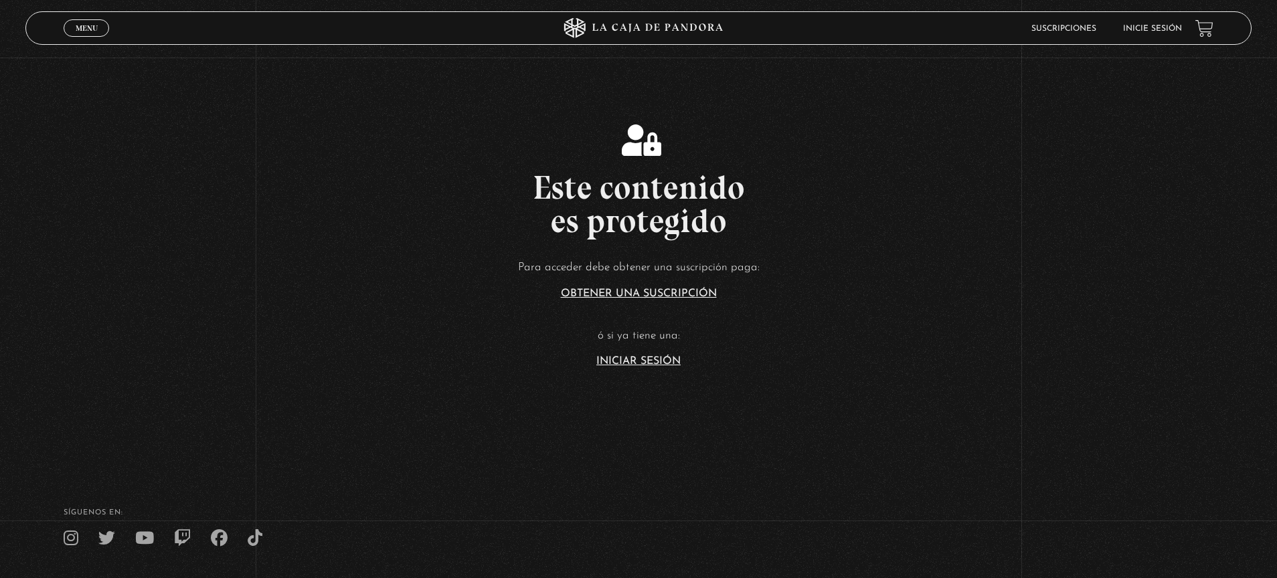
click at [1153, 29] on link "Inicie sesión" at bounding box center [1152, 29] width 59 height 8
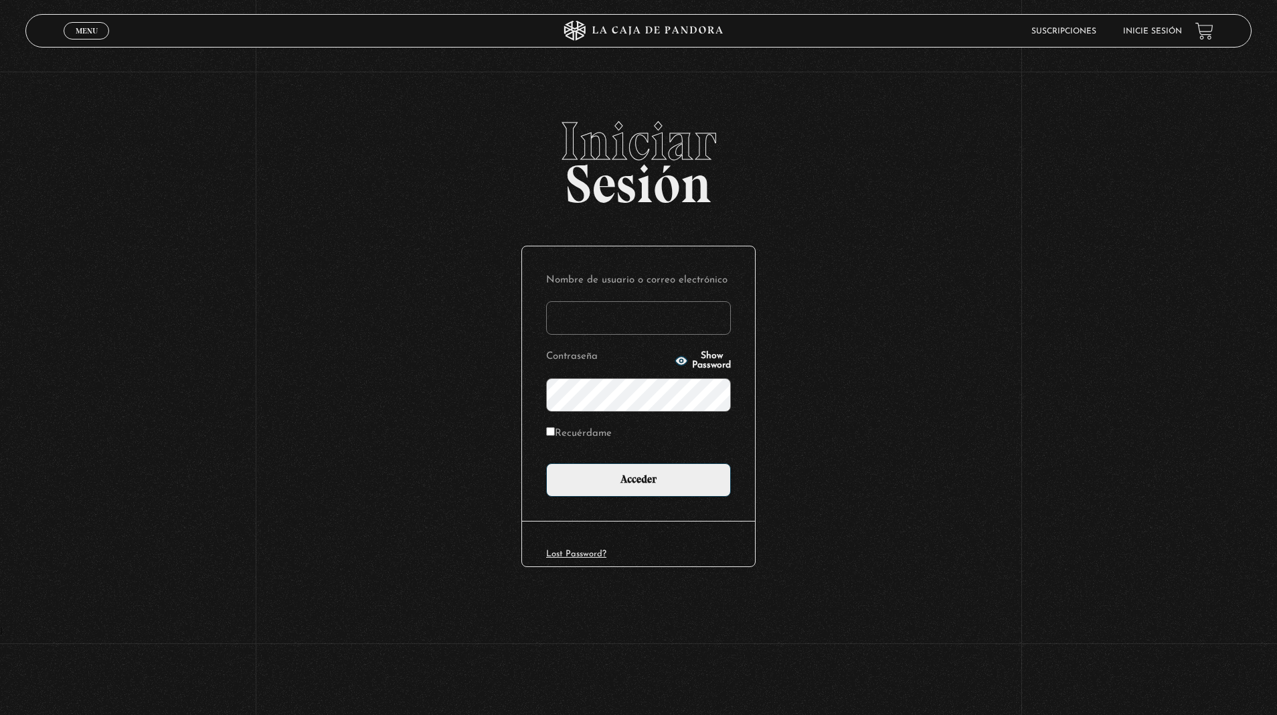
click at [610, 316] on input "Nombre de usuario o correo electrónico" at bounding box center [638, 317] width 185 height 33
type input "jennifer09188@gmail.com"
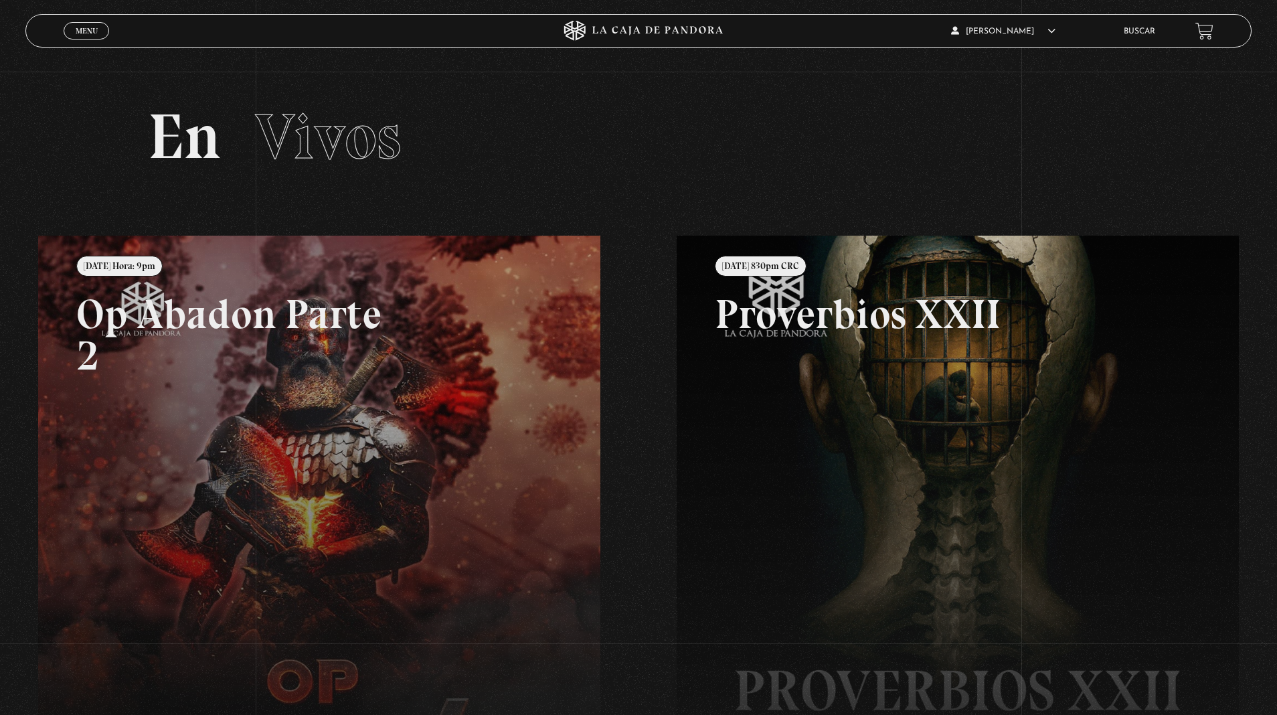
click at [94, 33] on span "Menu" at bounding box center [87, 31] width 22 height 8
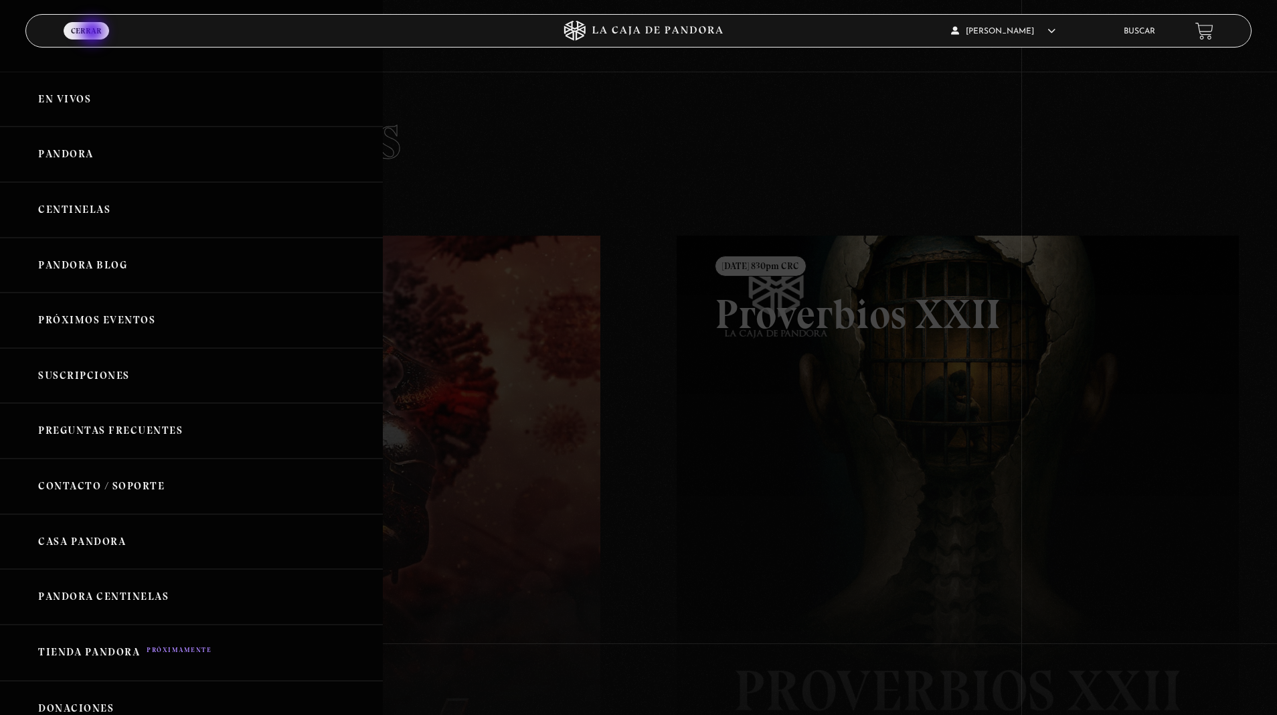
click at [94, 159] on link "Pandora" at bounding box center [191, 155] width 383 height 56
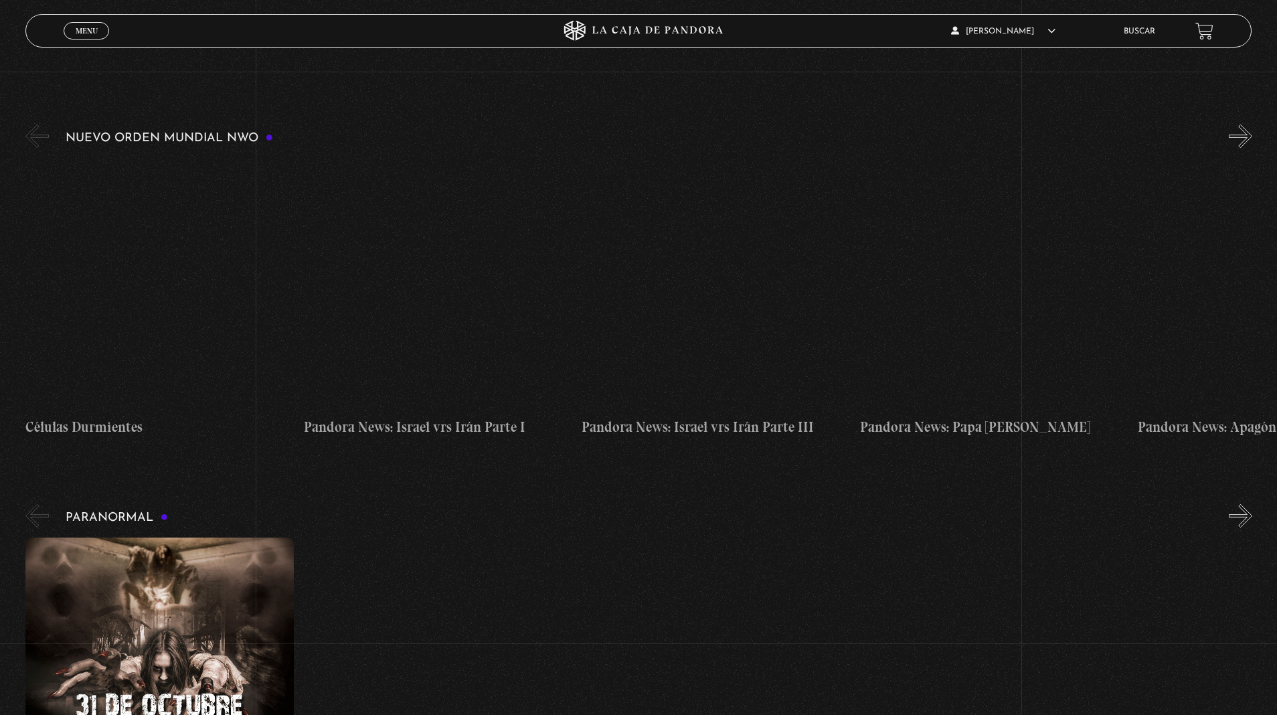
scroll to position [268, 0]
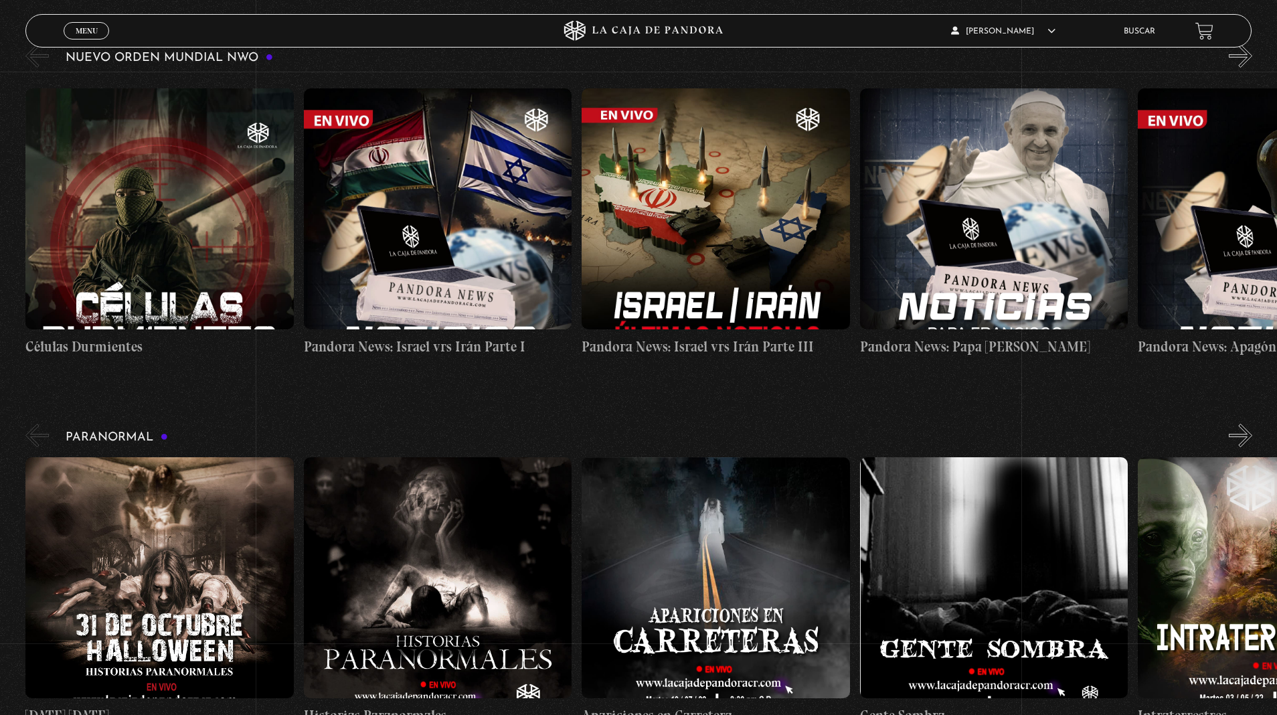
click at [1239, 435] on button "»" at bounding box center [1240, 435] width 23 height 23
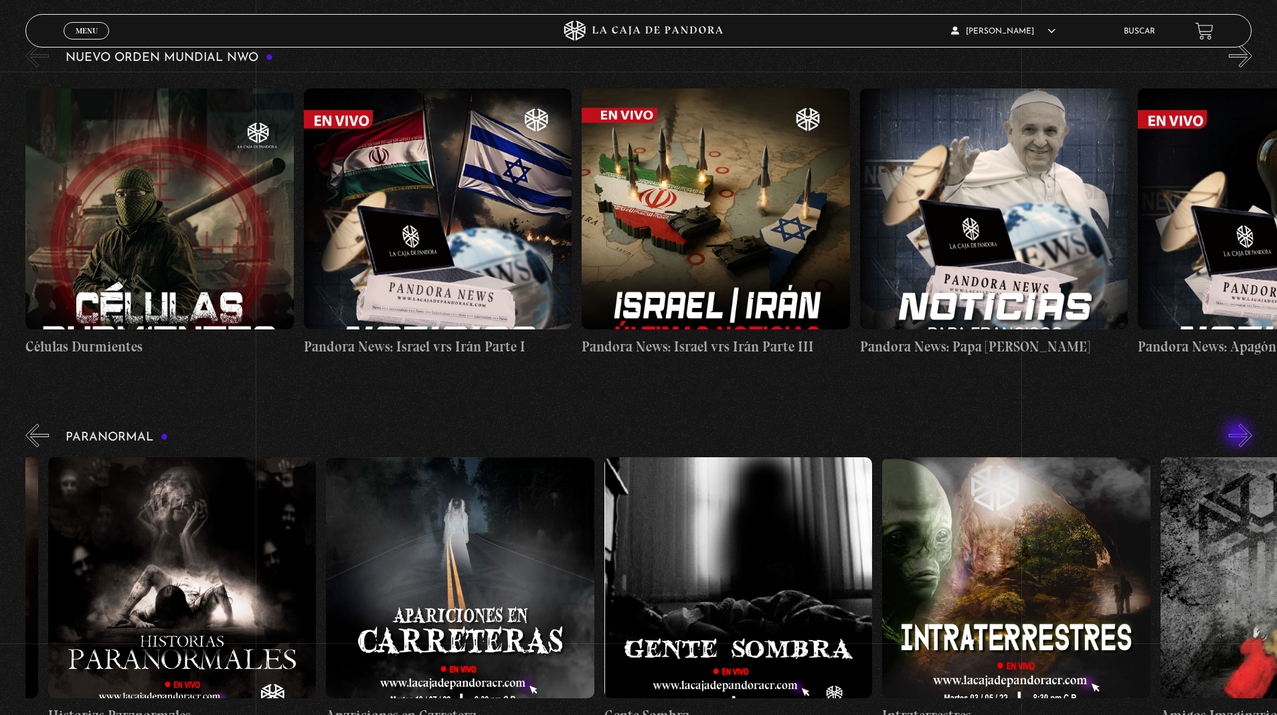
click at [1239, 435] on button "»" at bounding box center [1240, 435] width 23 height 23
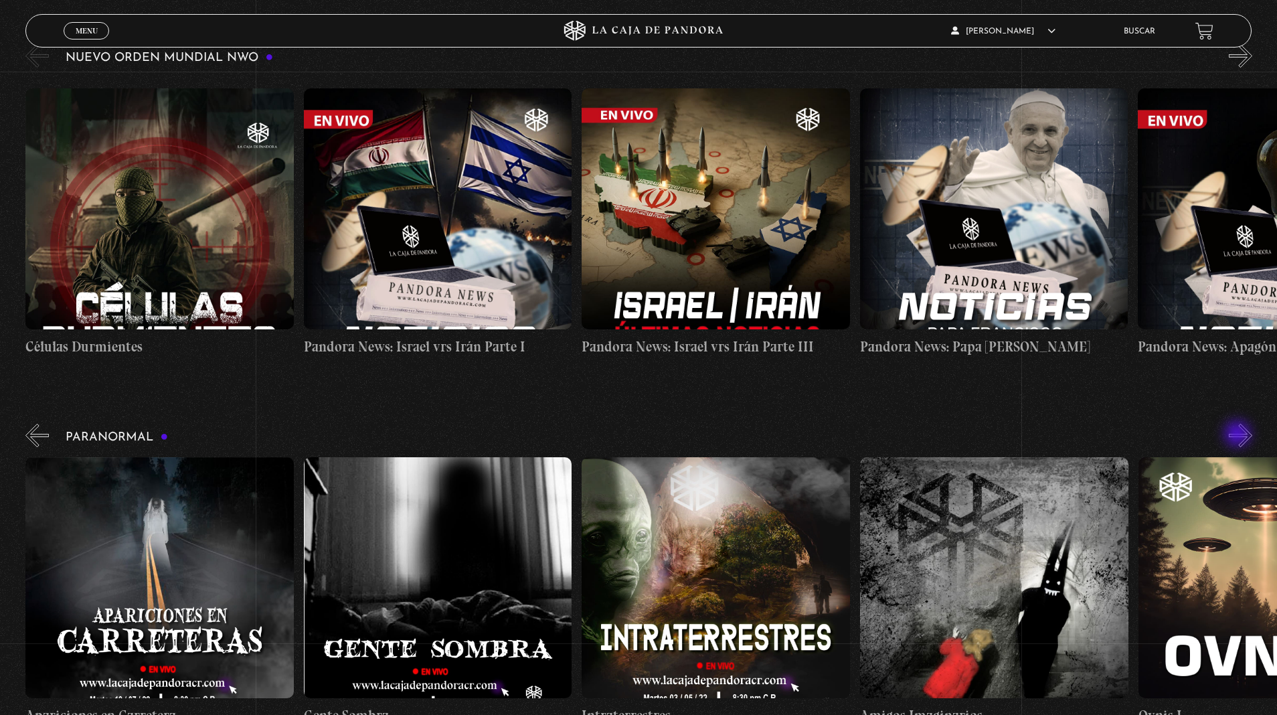
scroll to position [254, 0]
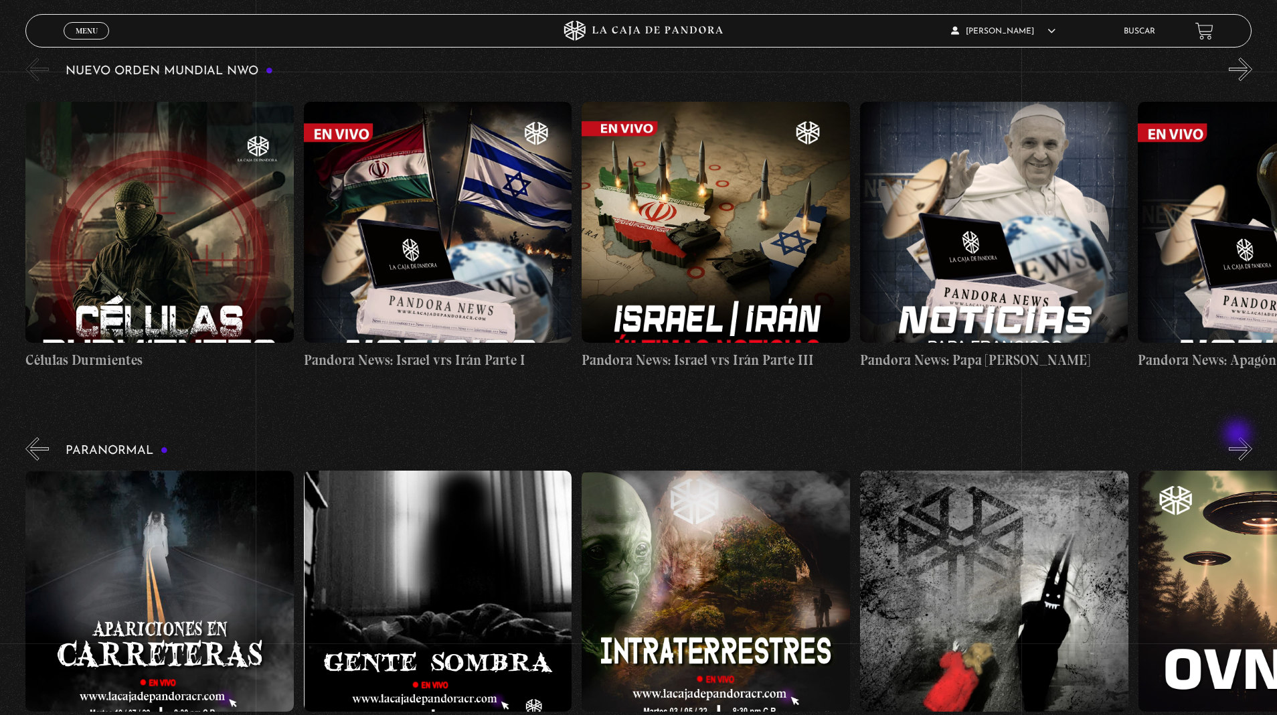
click at [1239, 71] on button "»" at bounding box center [1240, 69] width 23 height 23
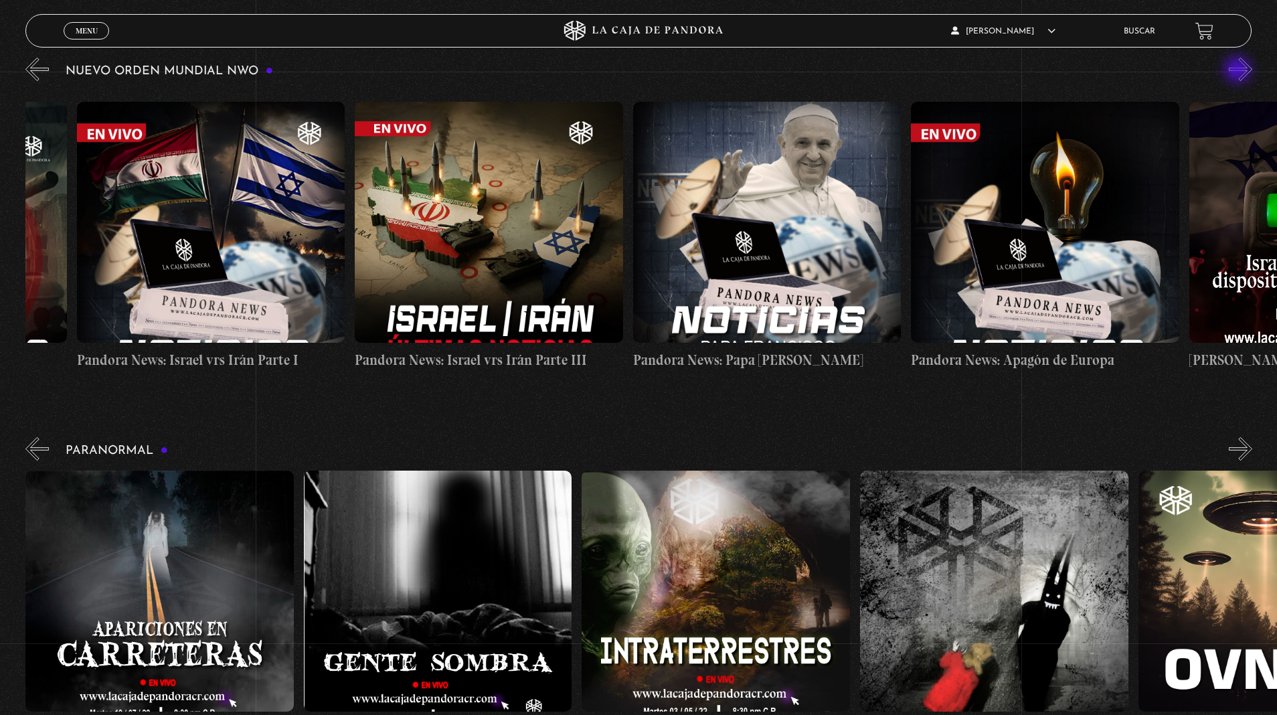
click at [1239, 71] on button "»" at bounding box center [1240, 69] width 23 height 23
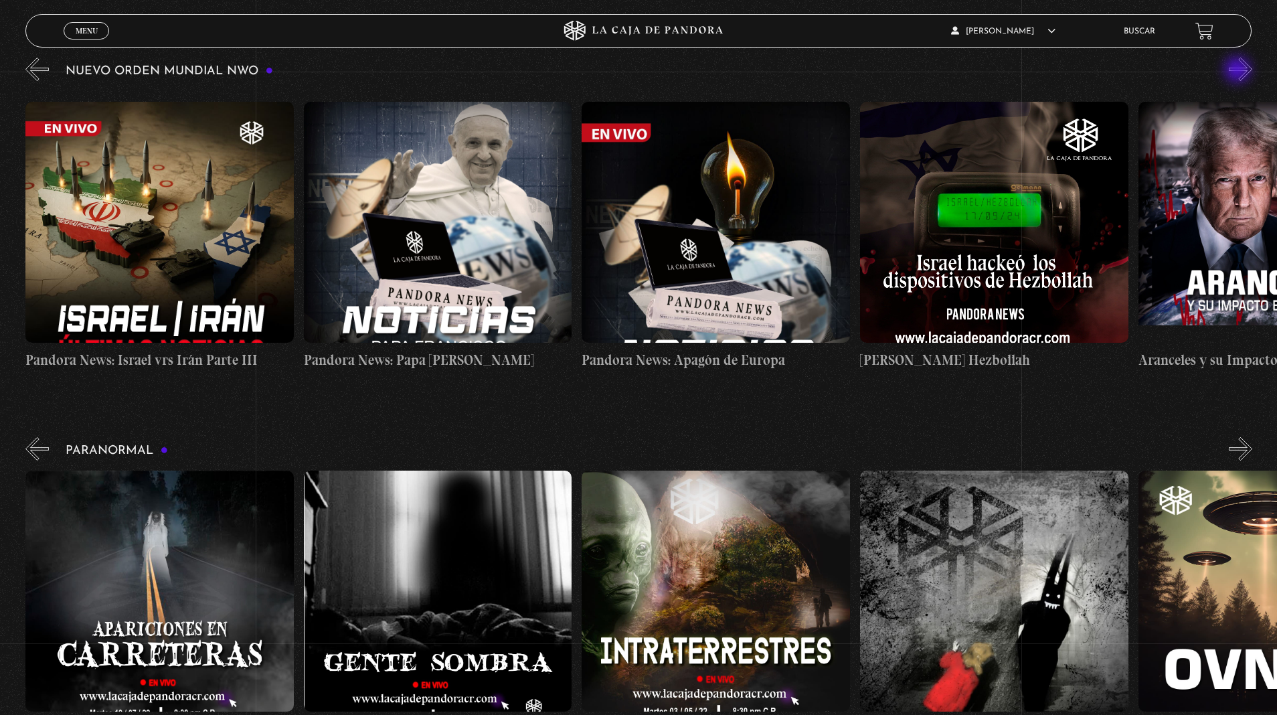
click at [1239, 71] on button "»" at bounding box center [1240, 69] width 23 height 23
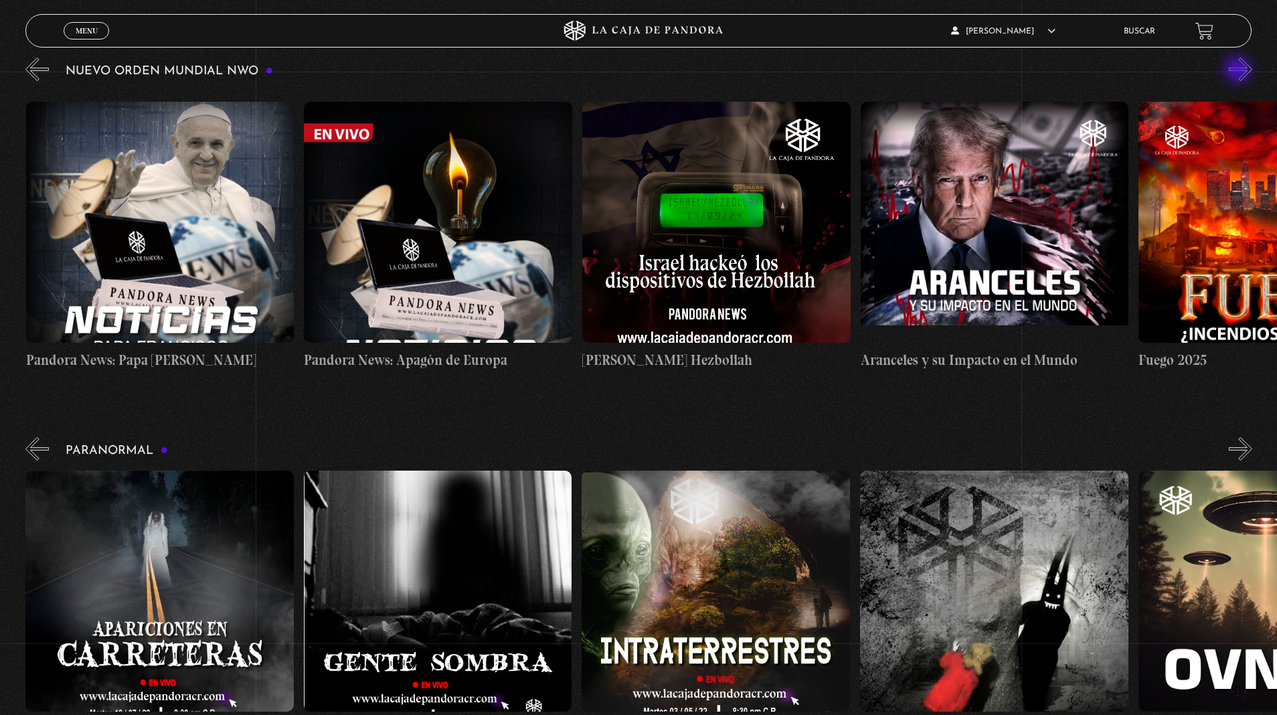
click at [1239, 71] on button "»" at bounding box center [1240, 69] width 23 height 23
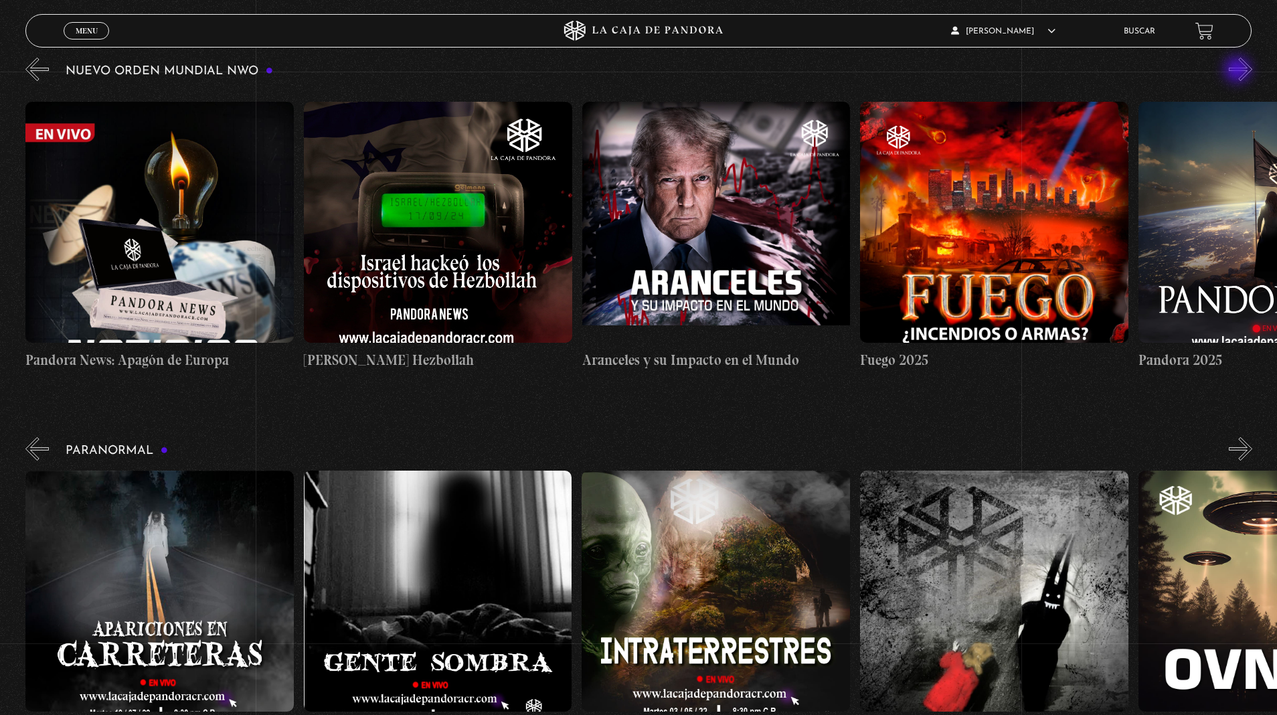
click at [1239, 71] on button "»" at bounding box center [1240, 69] width 23 height 23
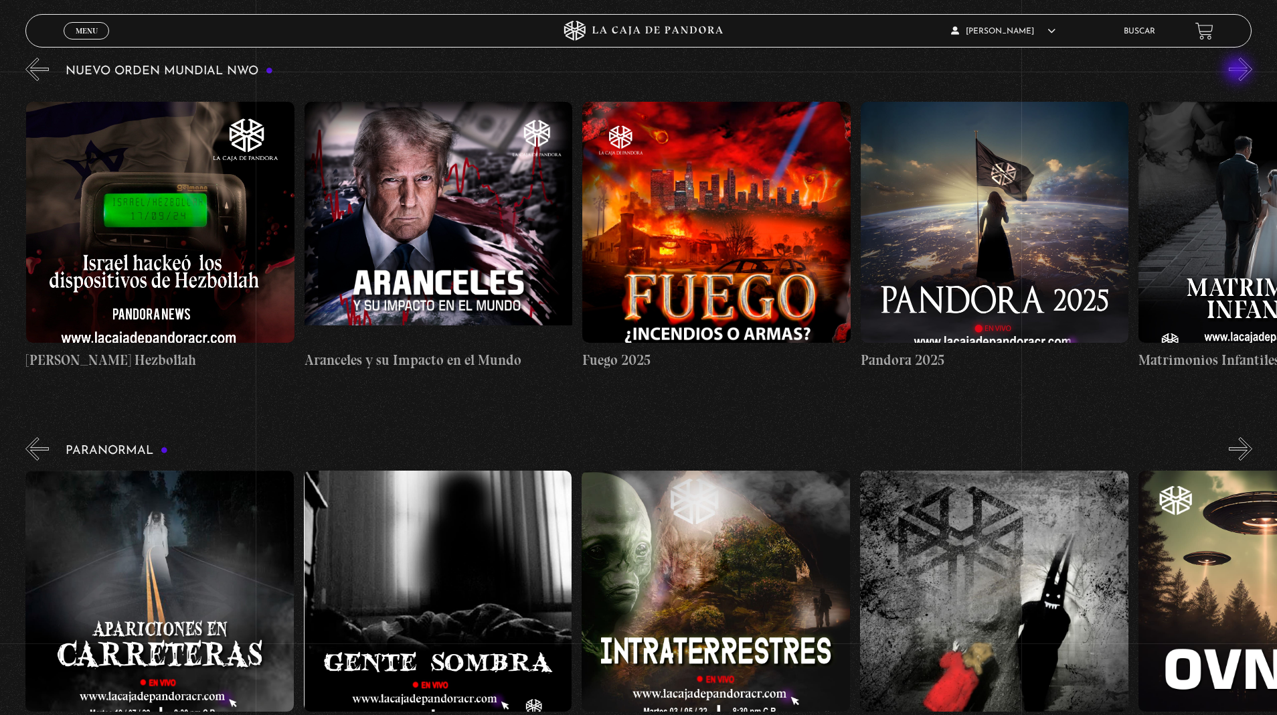
scroll to position [0, 1391]
click at [1234, 70] on button "»" at bounding box center [1240, 69] width 23 height 23
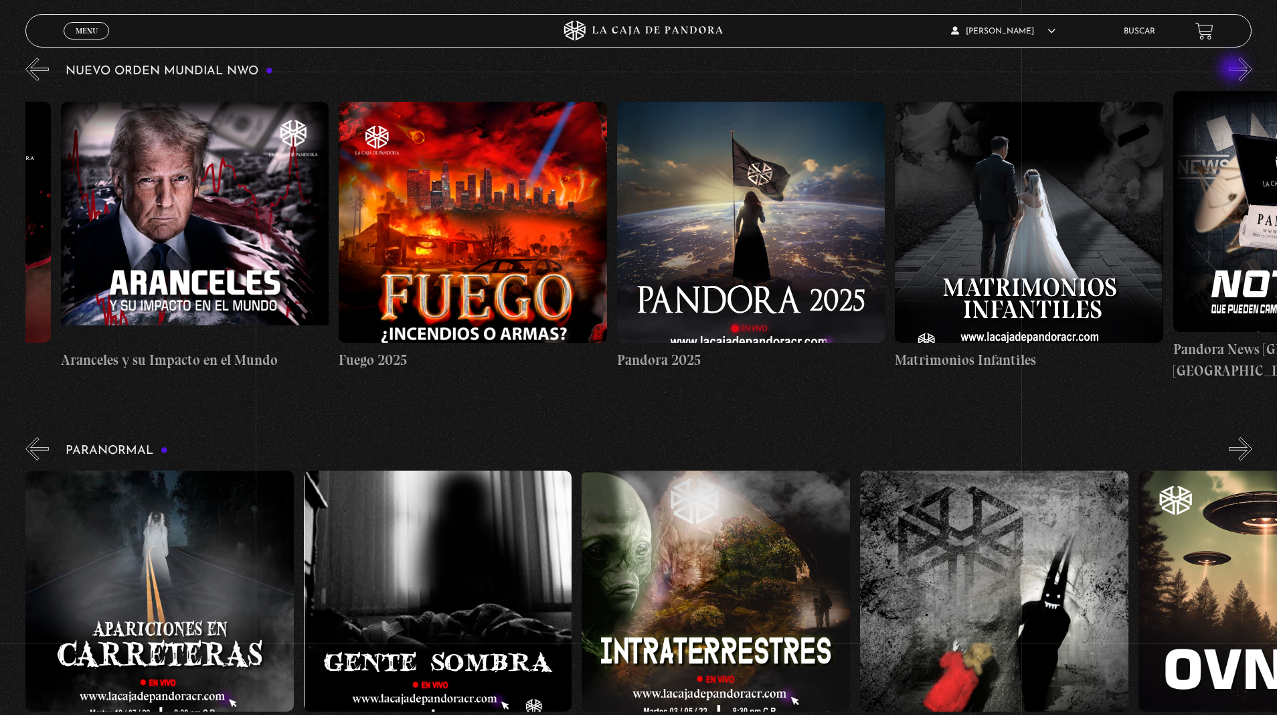
click at [1234, 70] on button "»" at bounding box center [1240, 69] width 23 height 23
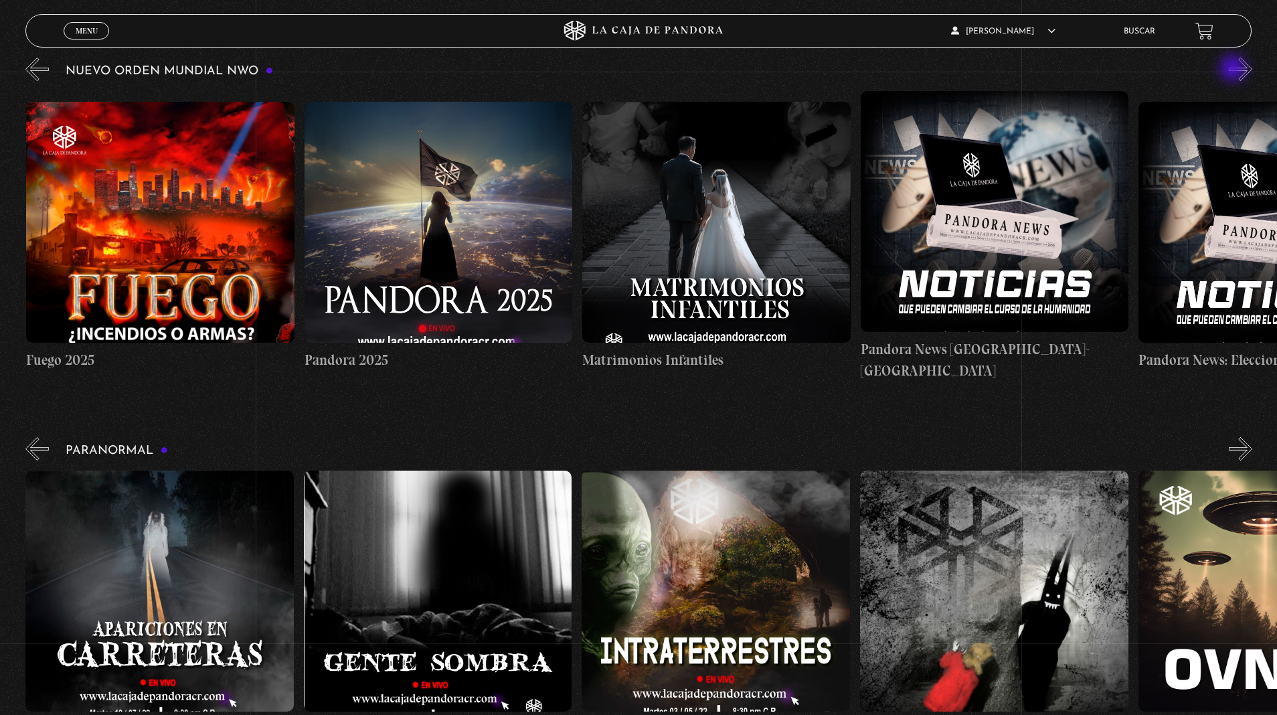
click at [1234, 70] on button "»" at bounding box center [1240, 69] width 23 height 23
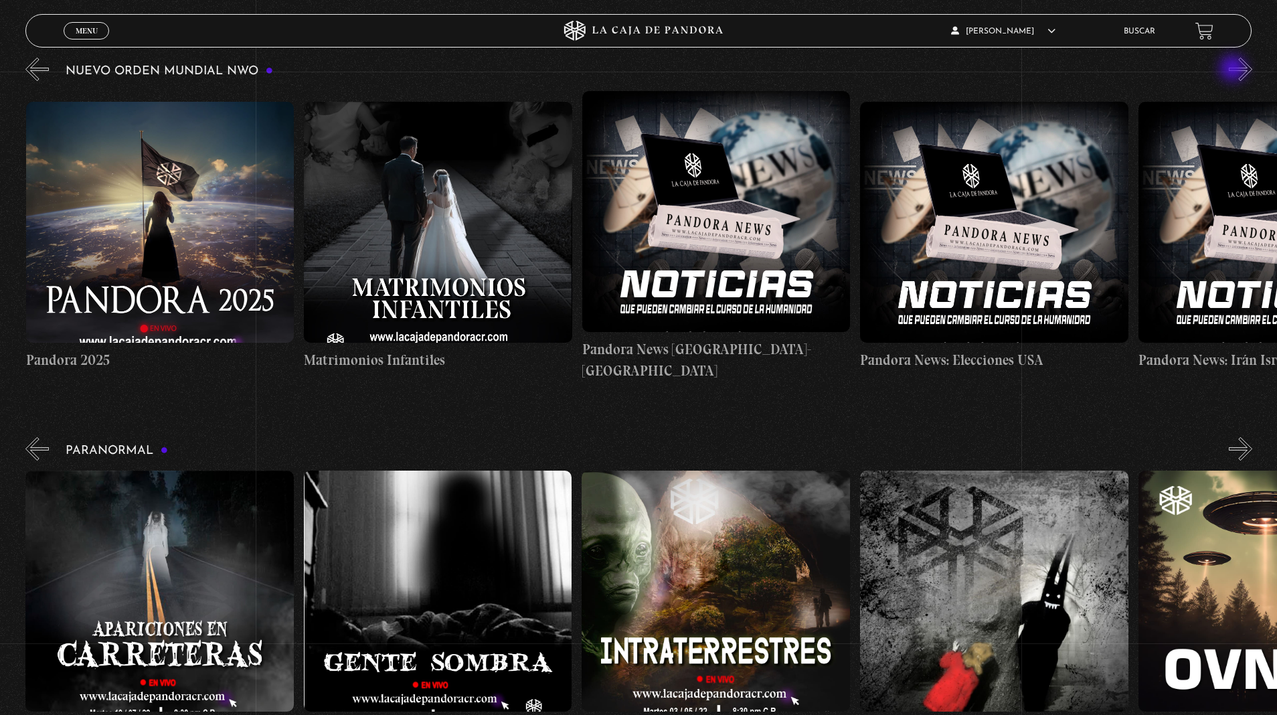
click at [1234, 70] on button "»" at bounding box center [1240, 69] width 23 height 23
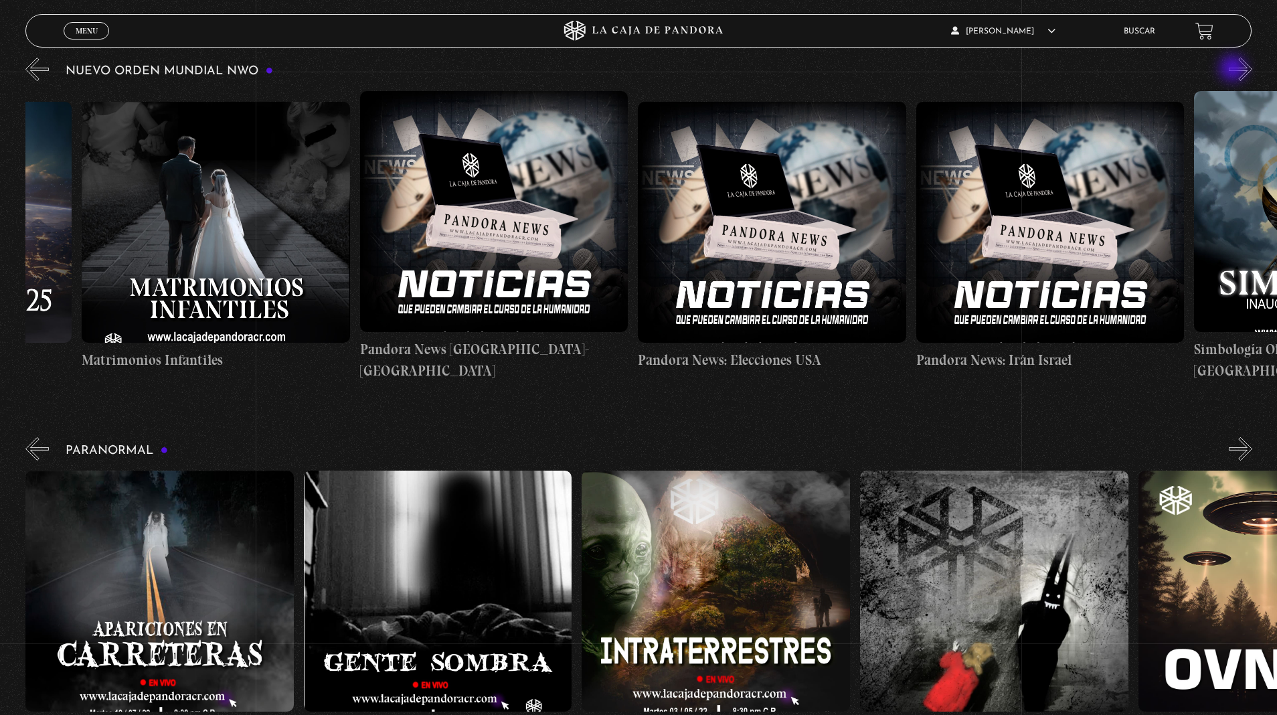
click at [1234, 70] on button "»" at bounding box center [1240, 69] width 23 height 23
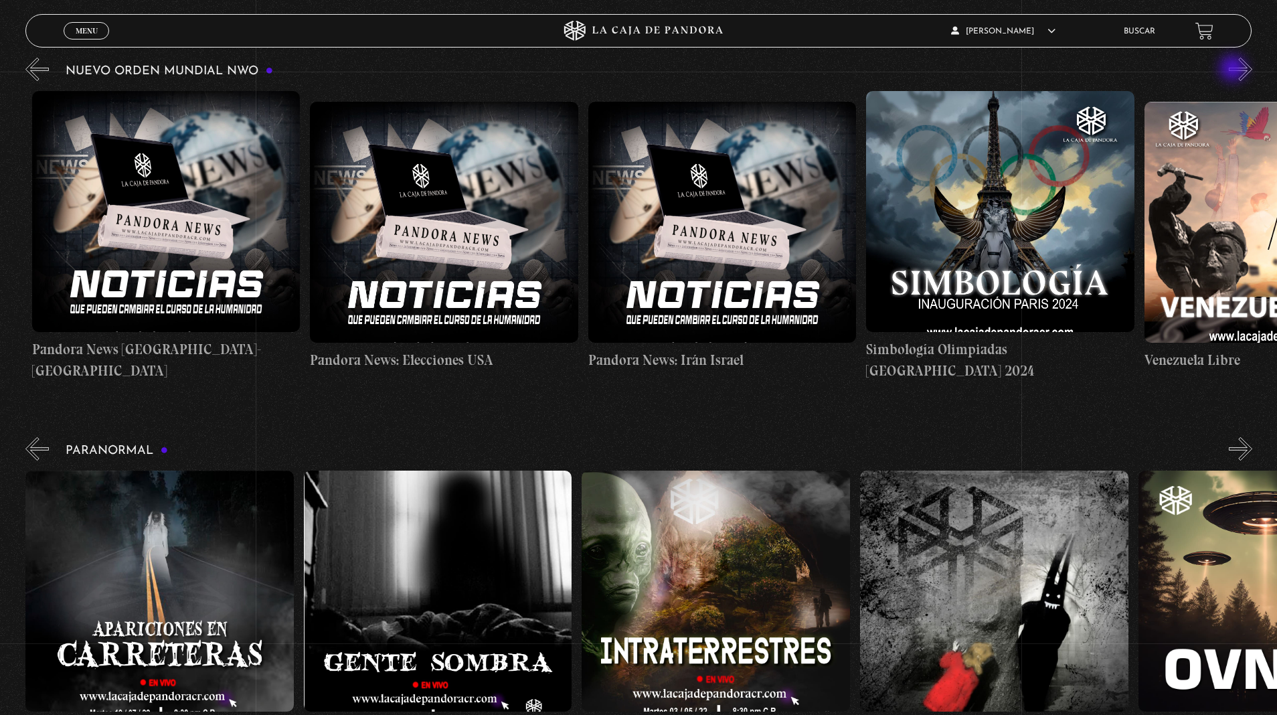
scroll to position [0, 2781]
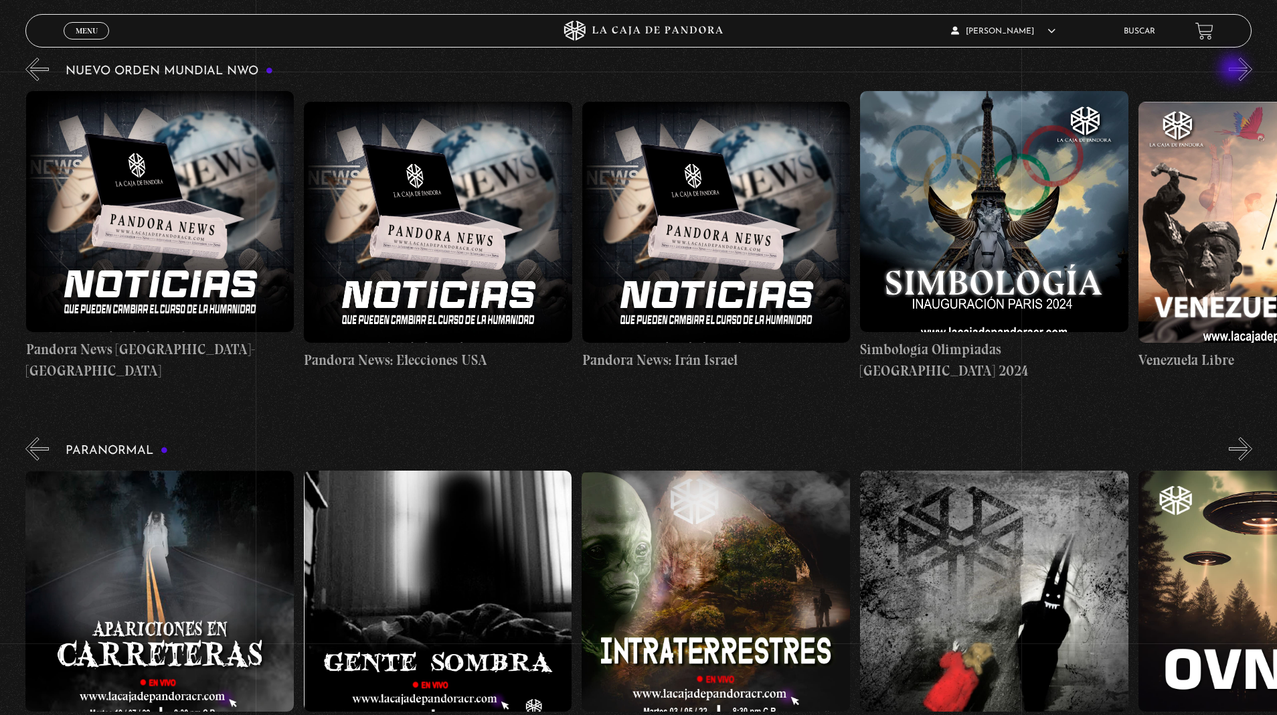
click at [1234, 70] on button "»" at bounding box center [1240, 69] width 23 height 23
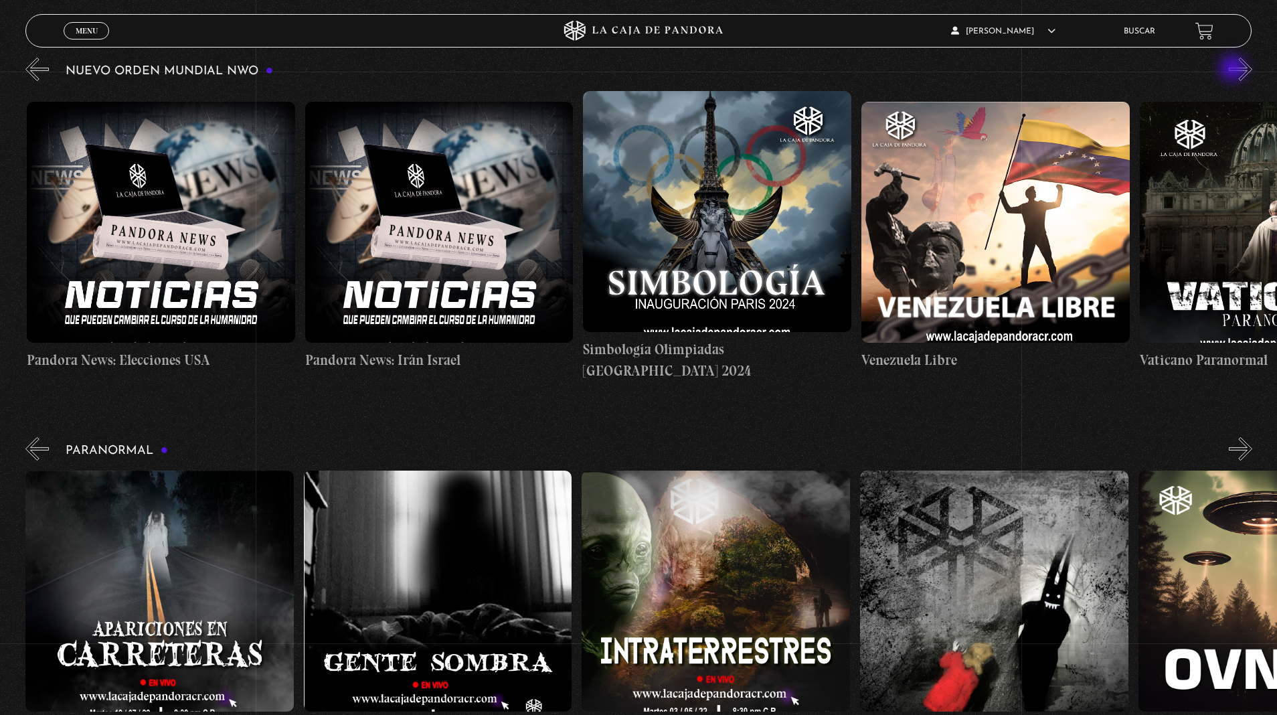
scroll to position [0, 3060]
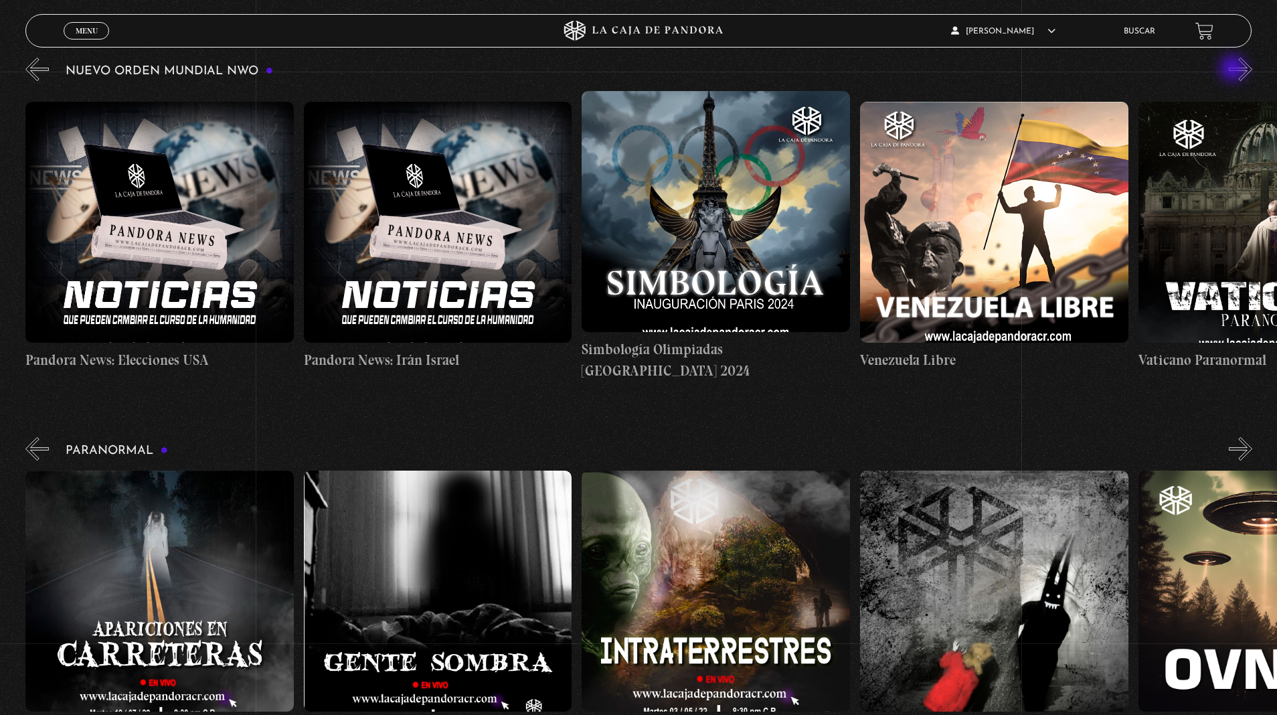
click at [1242, 71] on button "»" at bounding box center [1240, 69] width 23 height 23
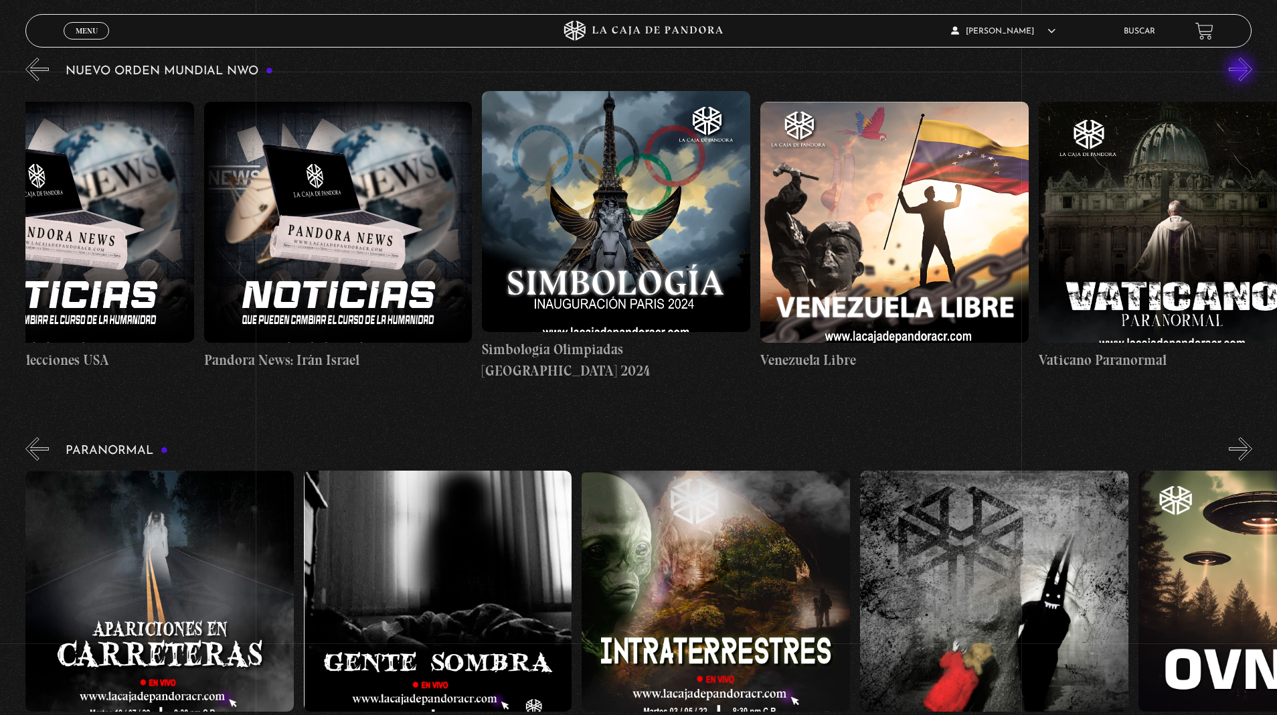
click at [1242, 71] on button "»" at bounding box center [1240, 69] width 23 height 23
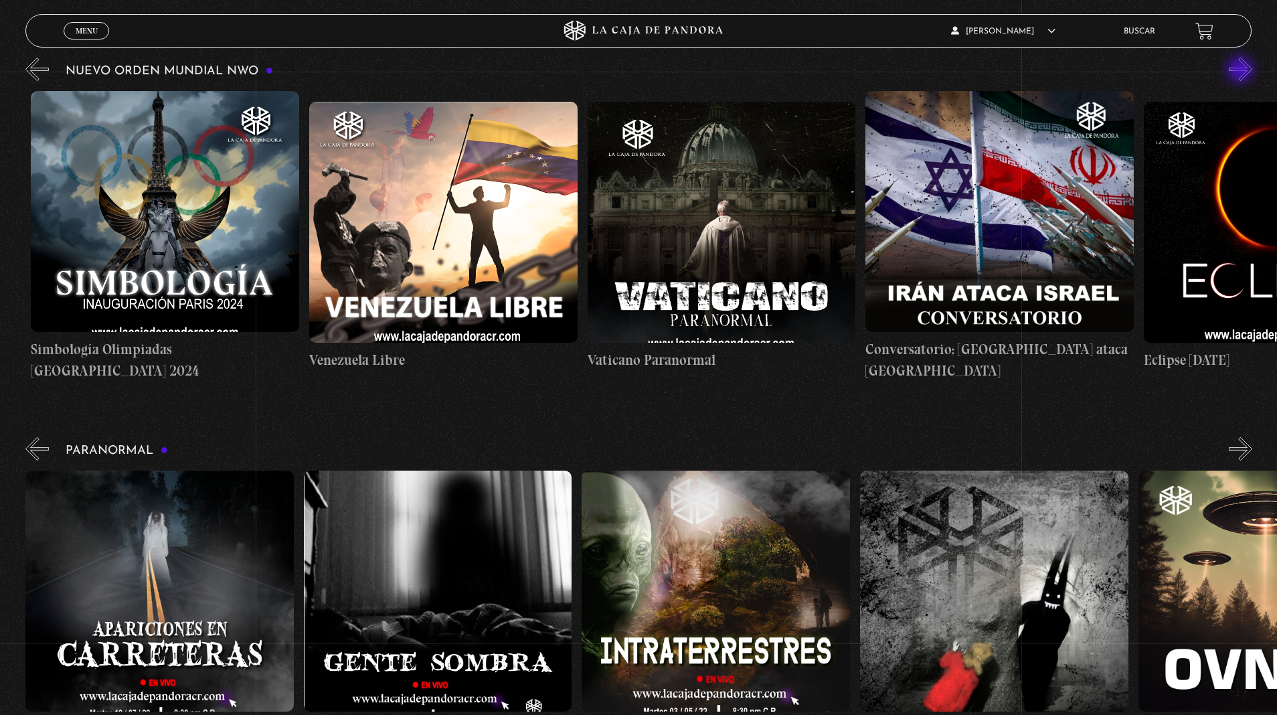
scroll to position [0, 3616]
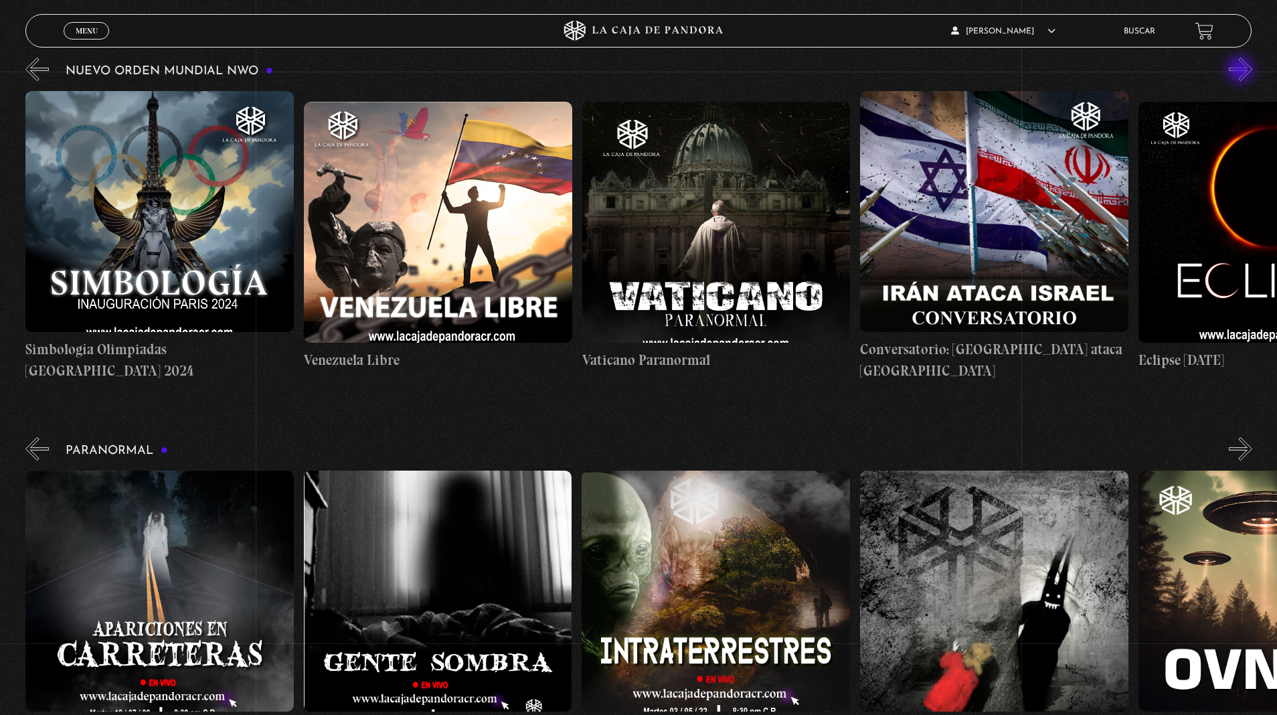
click at [1242, 71] on button "»" at bounding box center [1240, 69] width 23 height 23
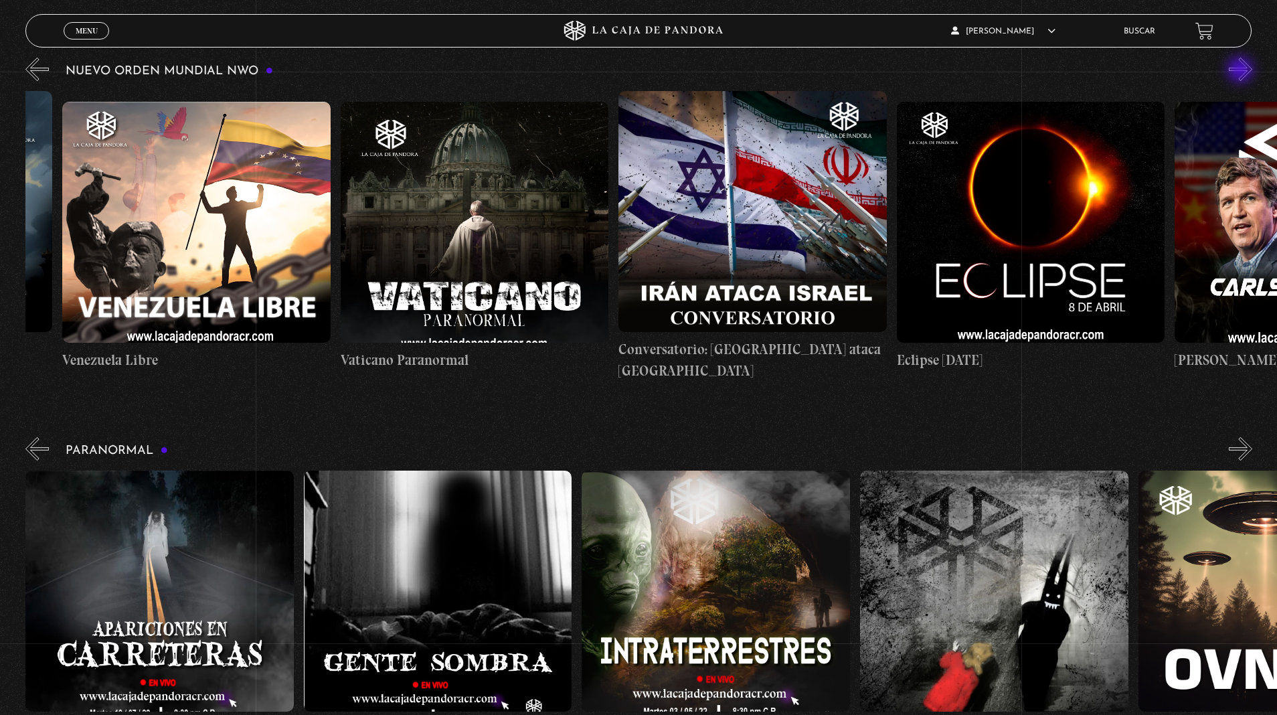
click at [1242, 71] on button "»" at bounding box center [1240, 69] width 23 height 23
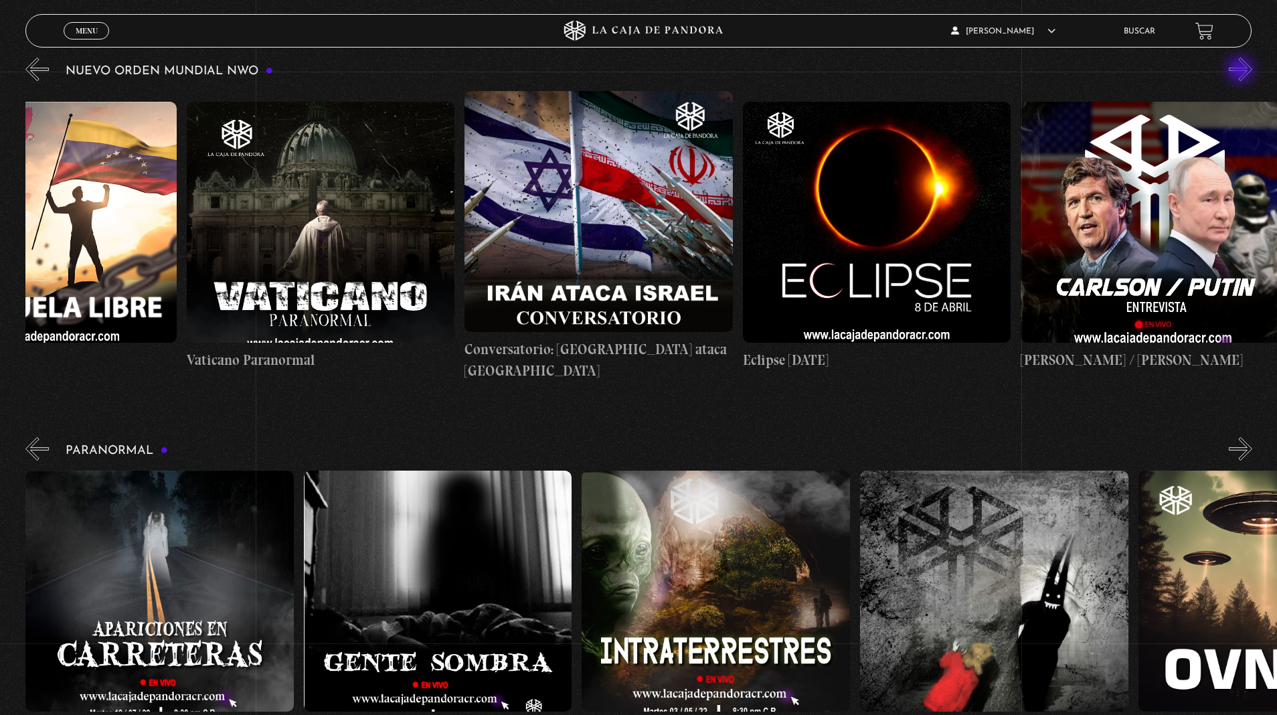
click at [1242, 71] on button "»" at bounding box center [1240, 69] width 23 height 23
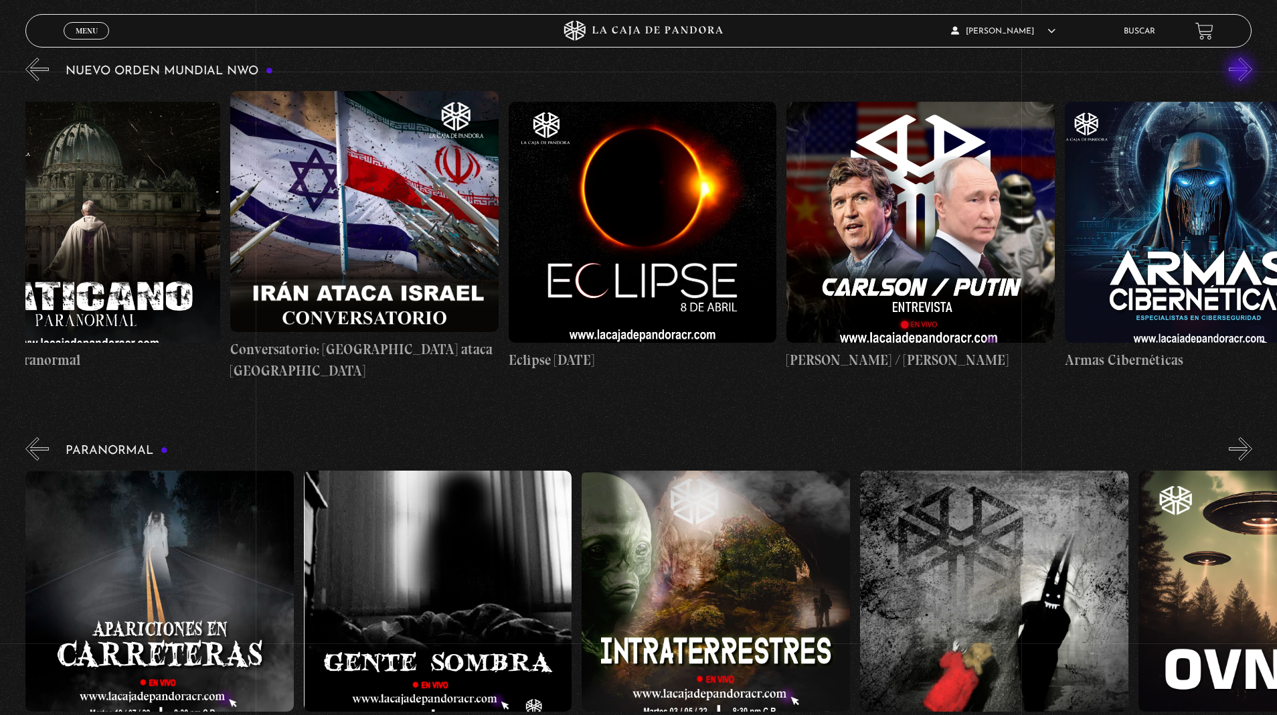
click at [1242, 71] on button "»" at bounding box center [1240, 69] width 23 height 23
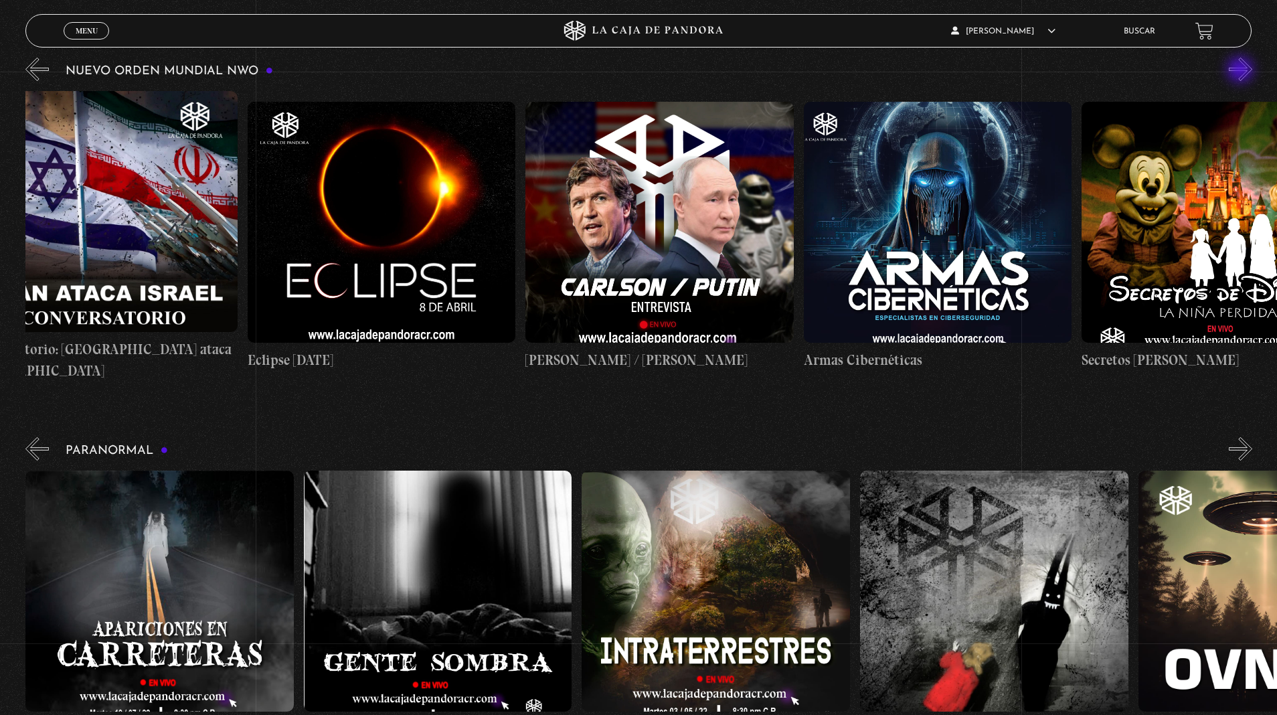
click at [1242, 71] on button "»" at bounding box center [1240, 69] width 23 height 23
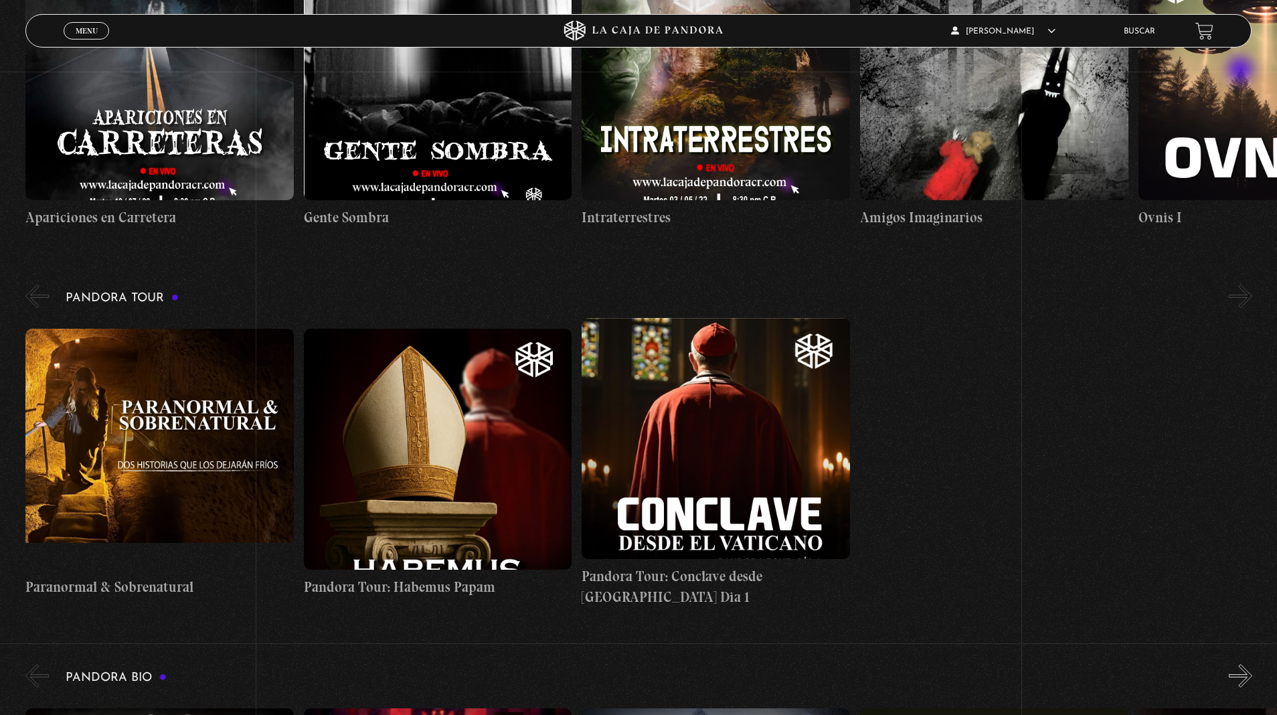
scroll to position [779, 0]
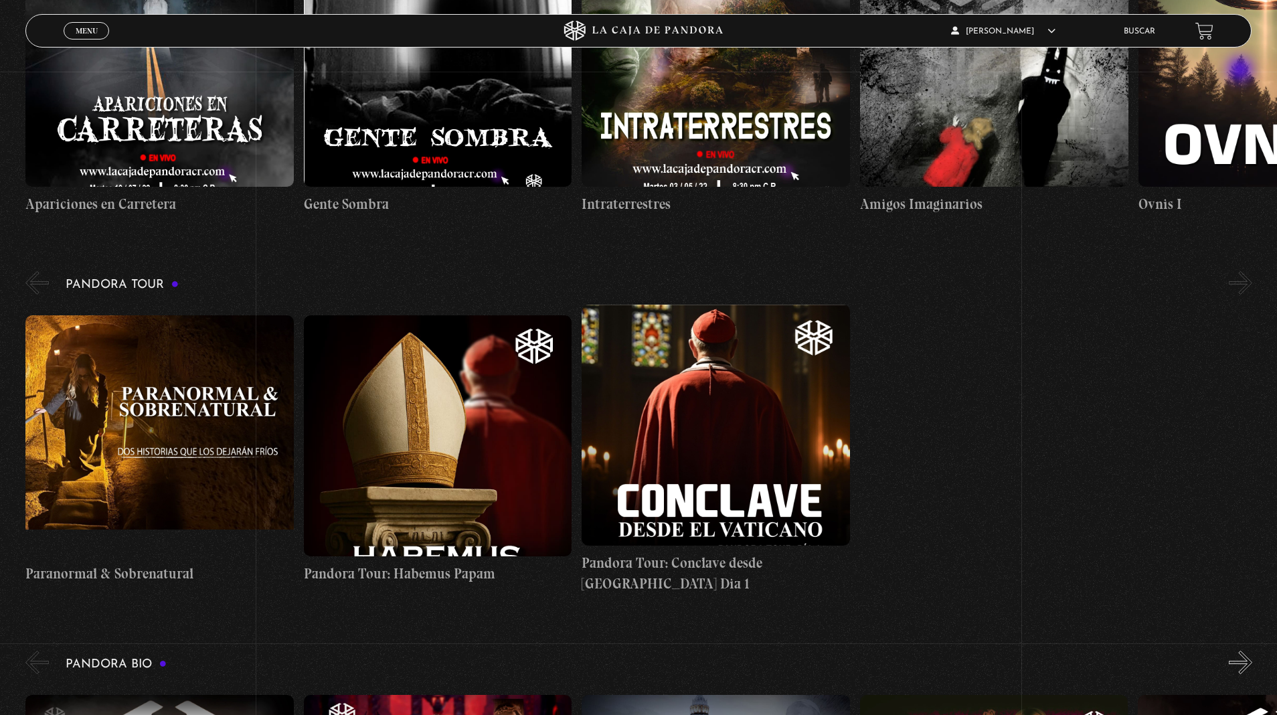
click at [475, 523] on figure at bounding box center [438, 435] width 268 height 241
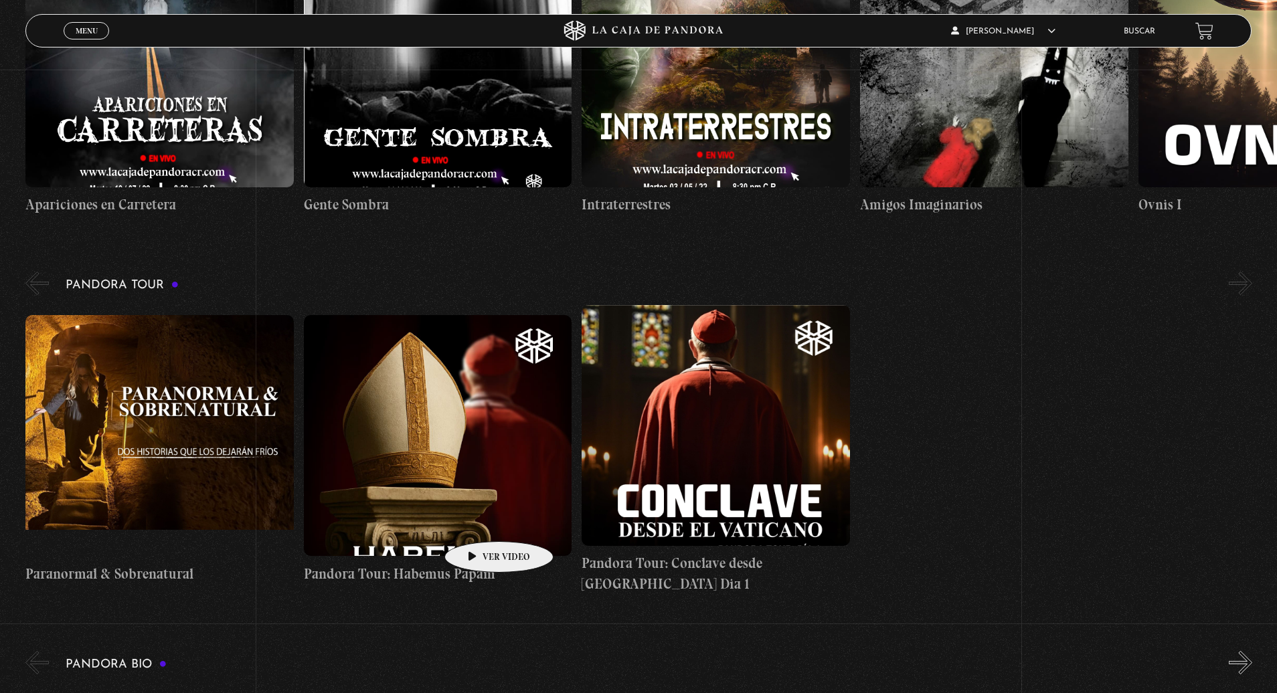
scroll to position [0, 556]
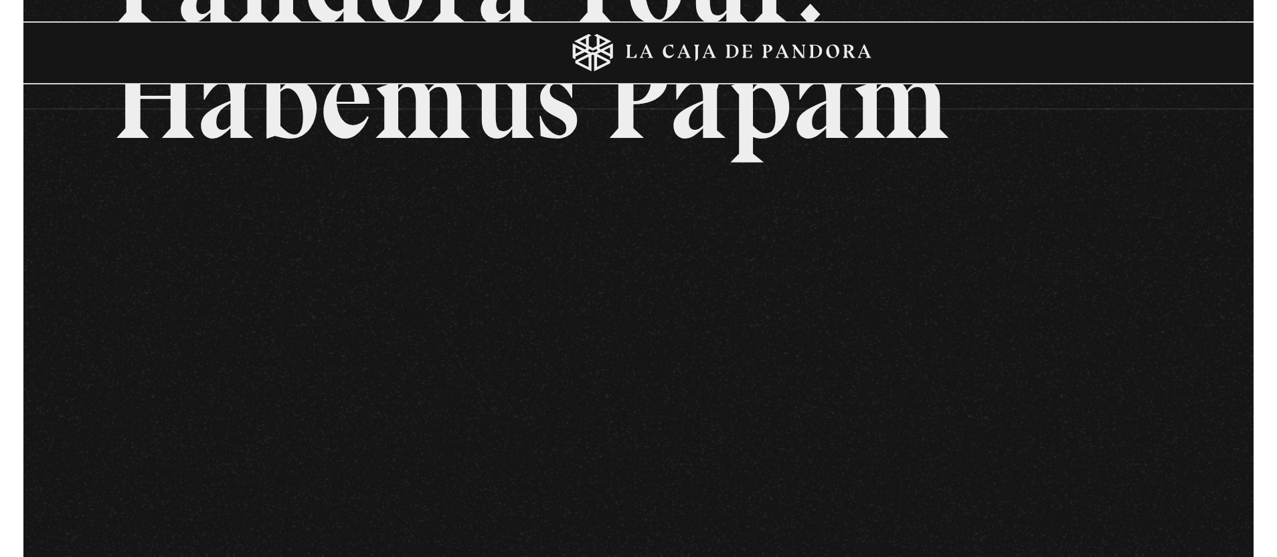
scroll to position [174, 0]
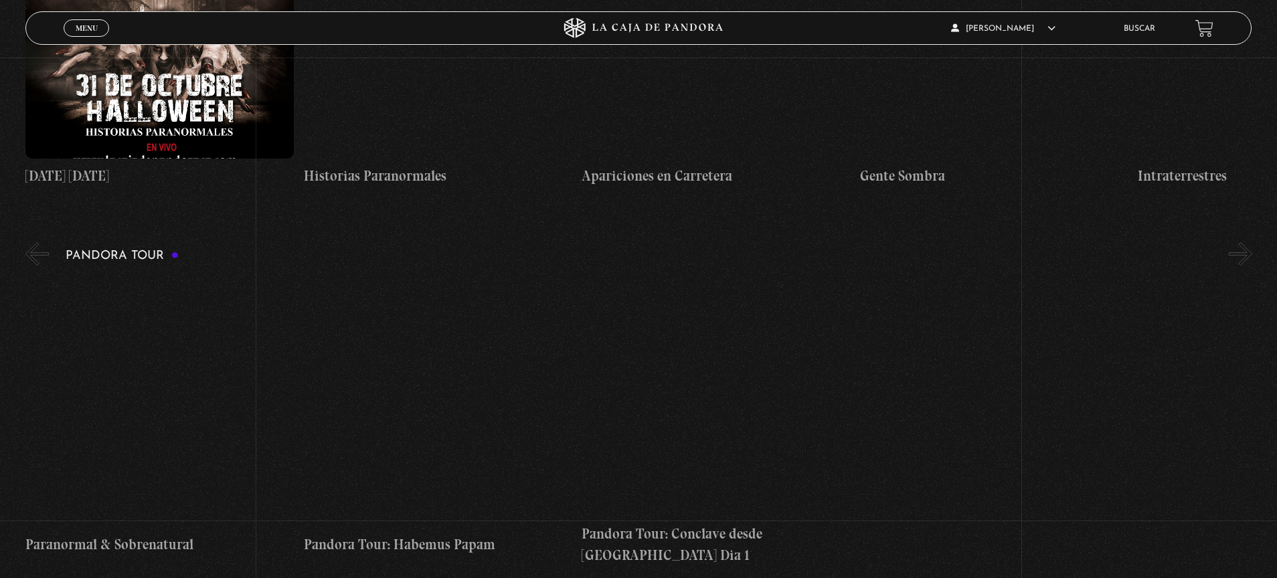
scroll to position [809, 0]
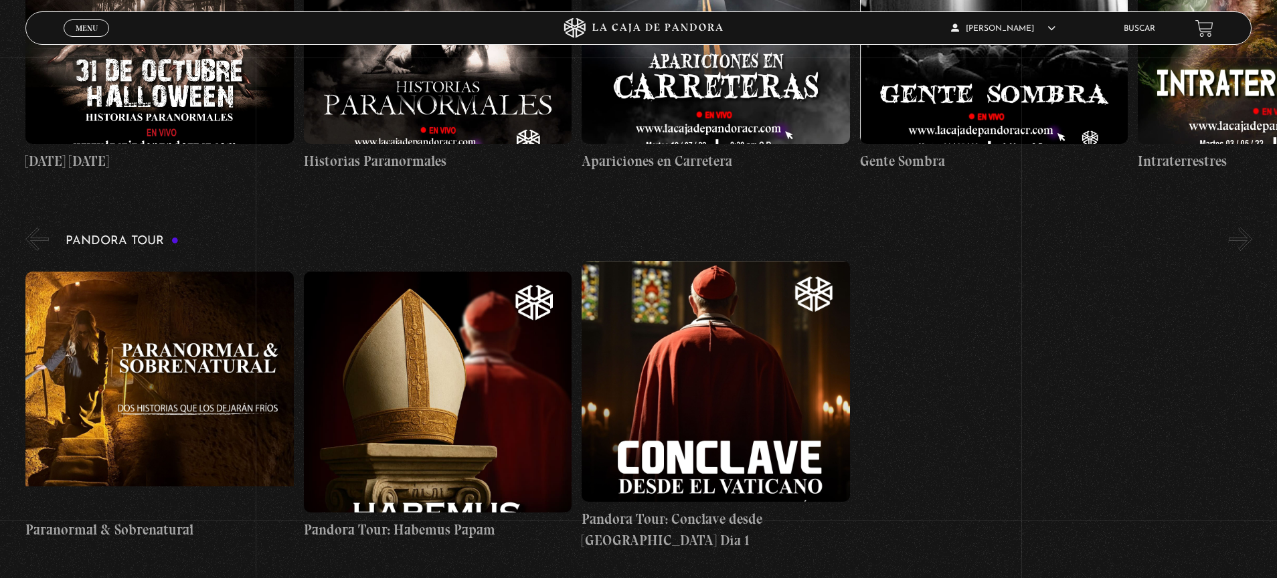
click at [760, 417] on figure at bounding box center [716, 381] width 268 height 241
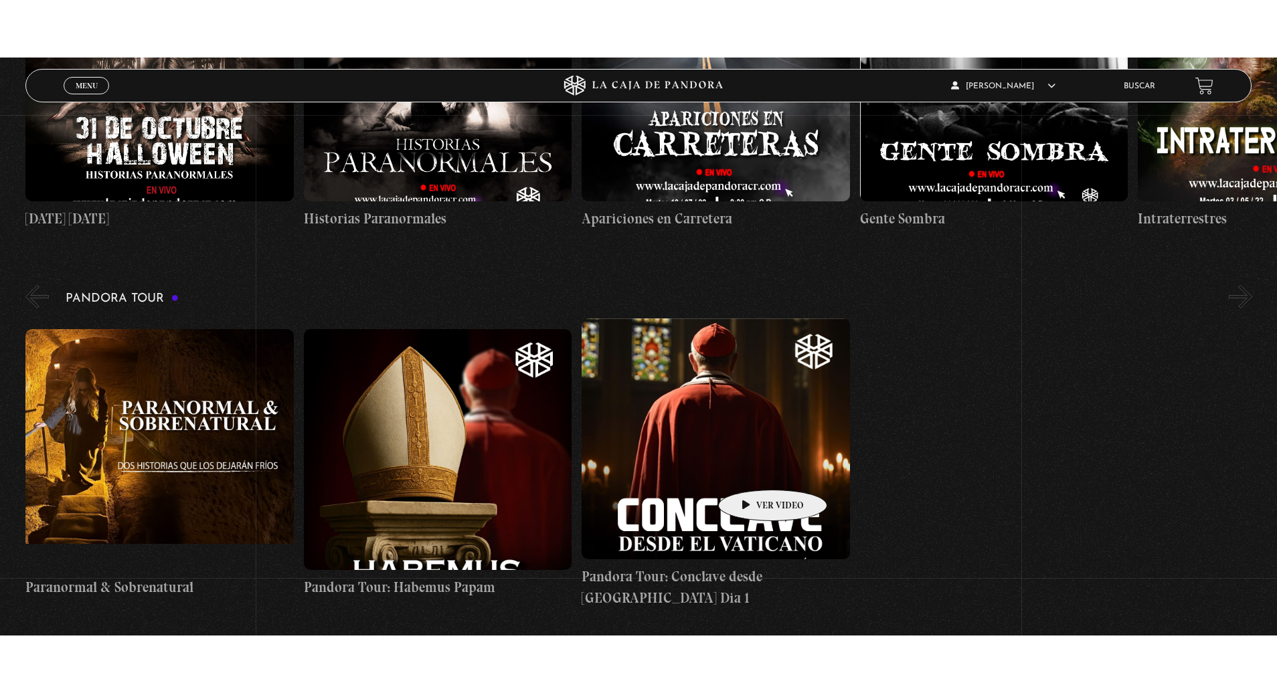
scroll to position [820, 0]
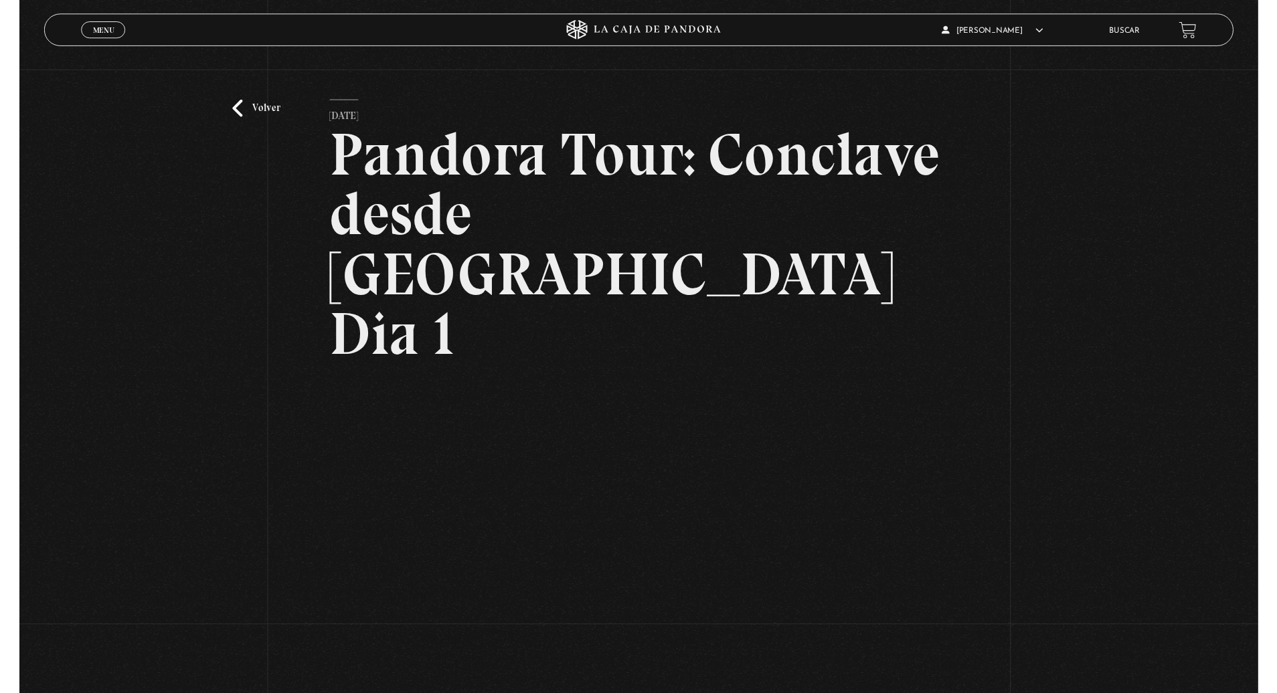
scroll to position [58, 0]
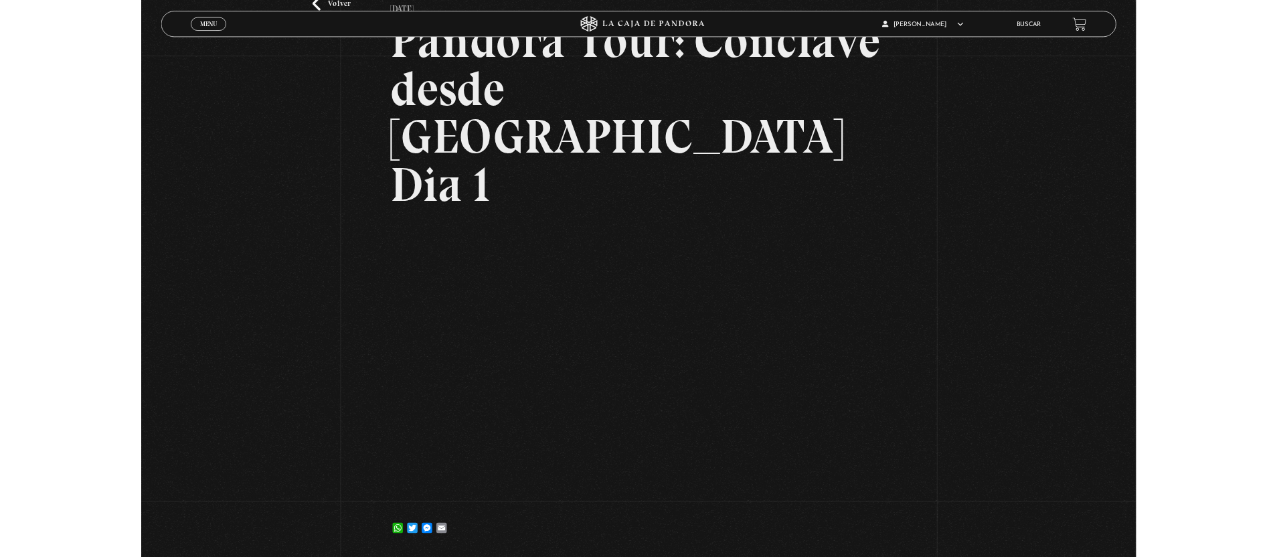
scroll to position [121, 0]
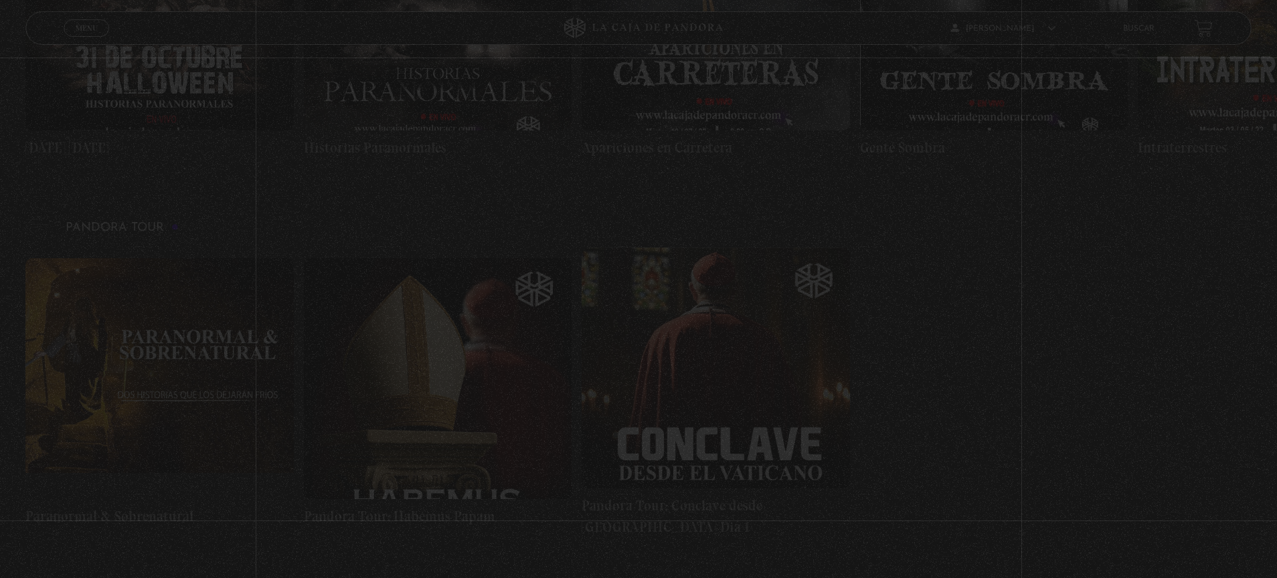
scroll to position [820, 0]
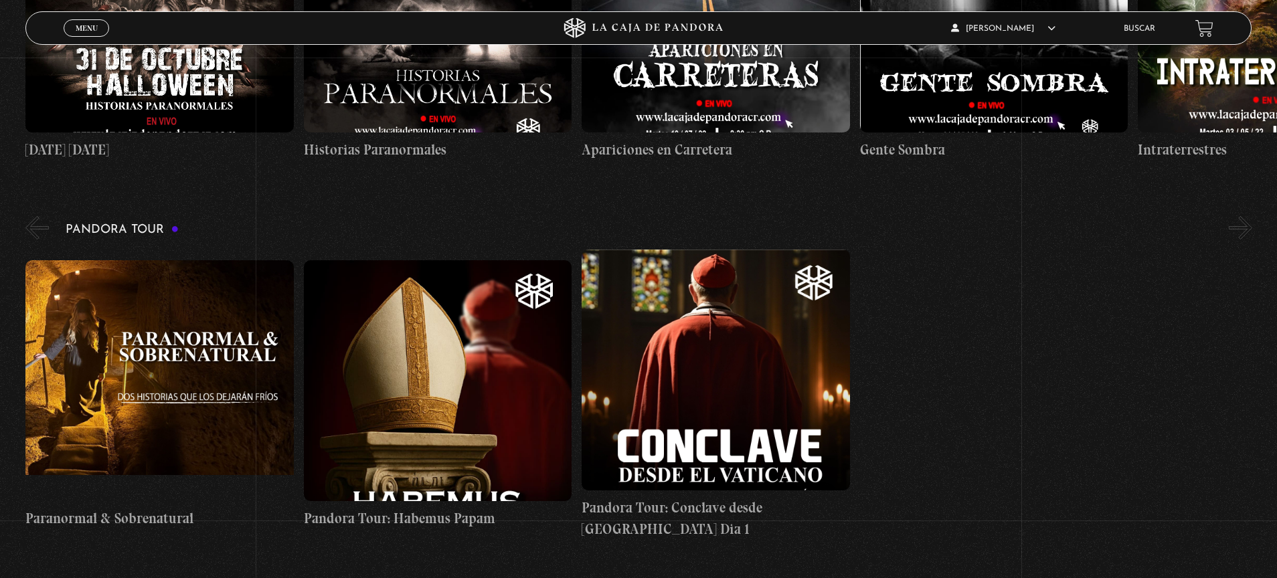
click at [412, 334] on figure at bounding box center [438, 380] width 268 height 241
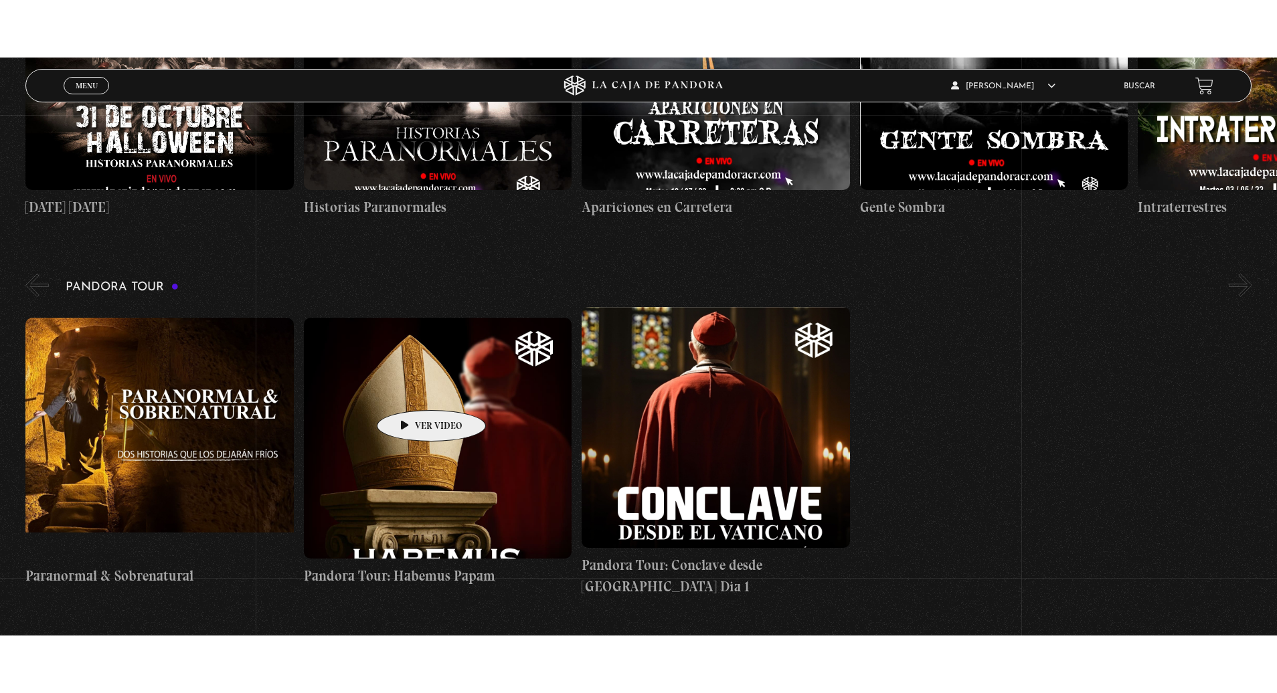
scroll to position [831, 0]
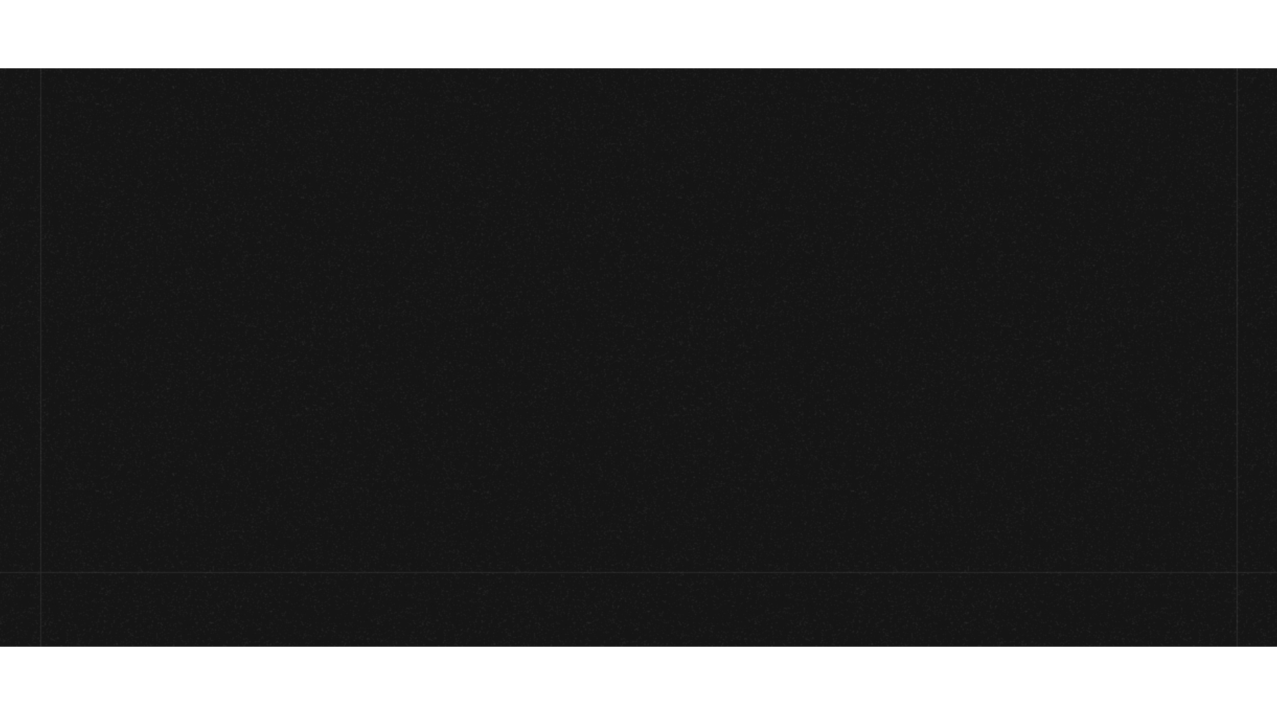
scroll to position [98, 0]
